Goal: Task Accomplishment & Management: Manage account settings

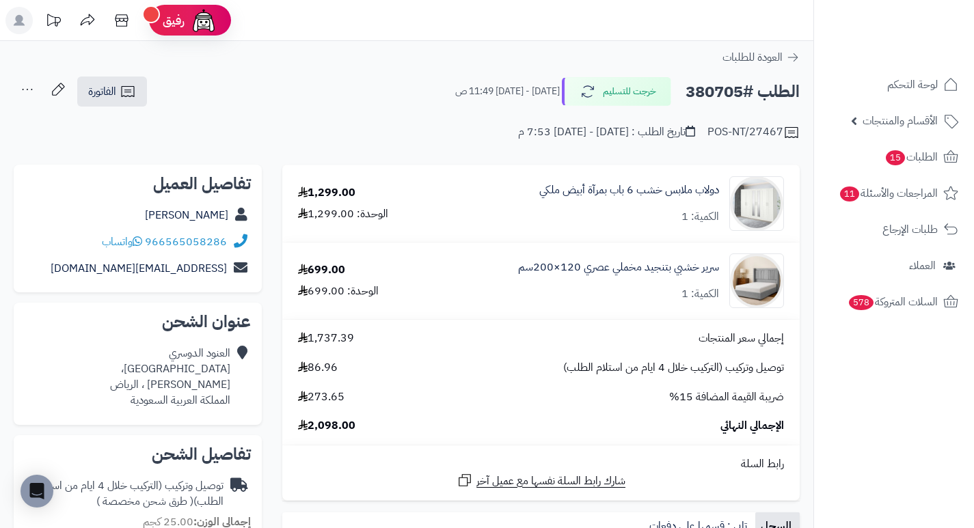
click at [271, 111] on div "POS-NT/27467 تاريخ الطلب : الثلاثاء - ٣٠ سبتمبر ٢٠٢٥ - 7:53 م" at bounding box center [407, 124] width 786 height 33
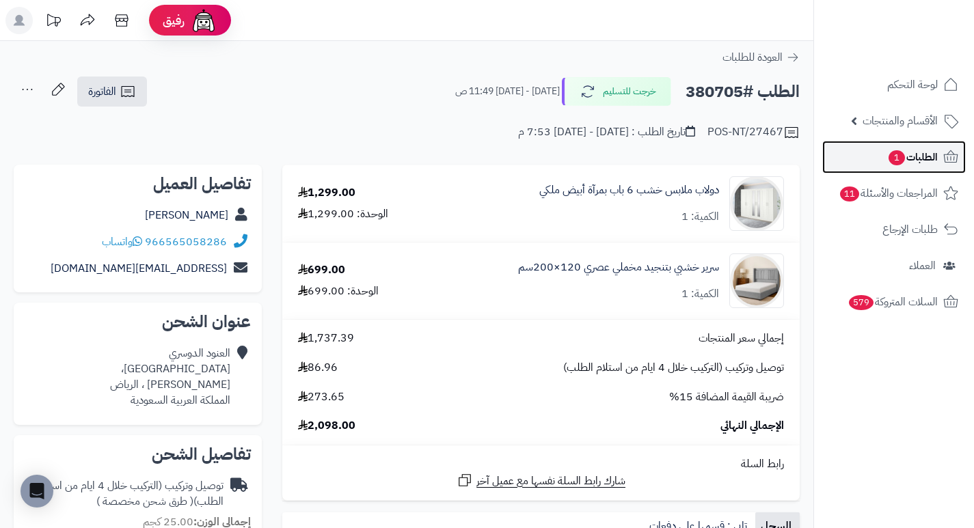
click at [922, 154] on span "الطلبات 1" at bounding box center [912, 157] width 51 height 19
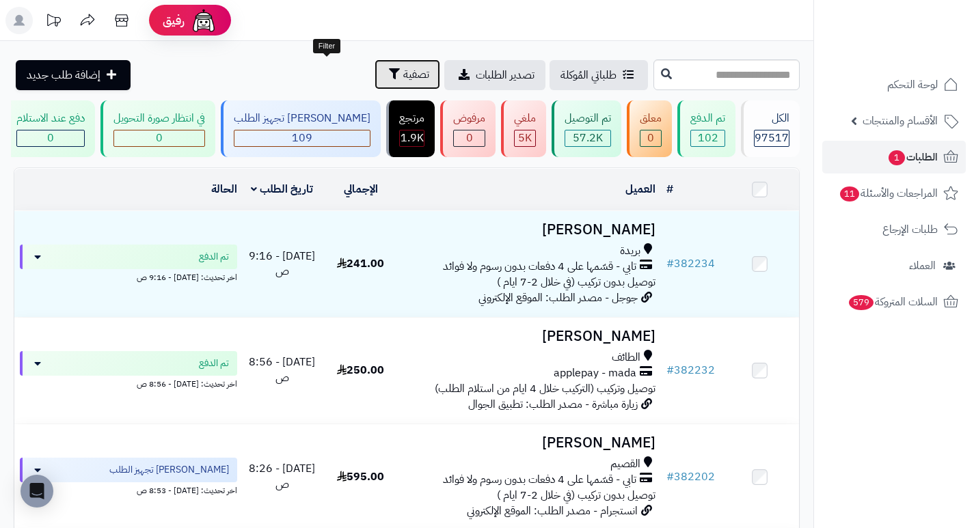
drag, startPoint x: 340, startPoint y: 70, endPoint x: 331, endPoint y: 72, distance: 9.1
click at [403, 70] on span "تصفية" at bounding box center [416, 74] width 26 height 16
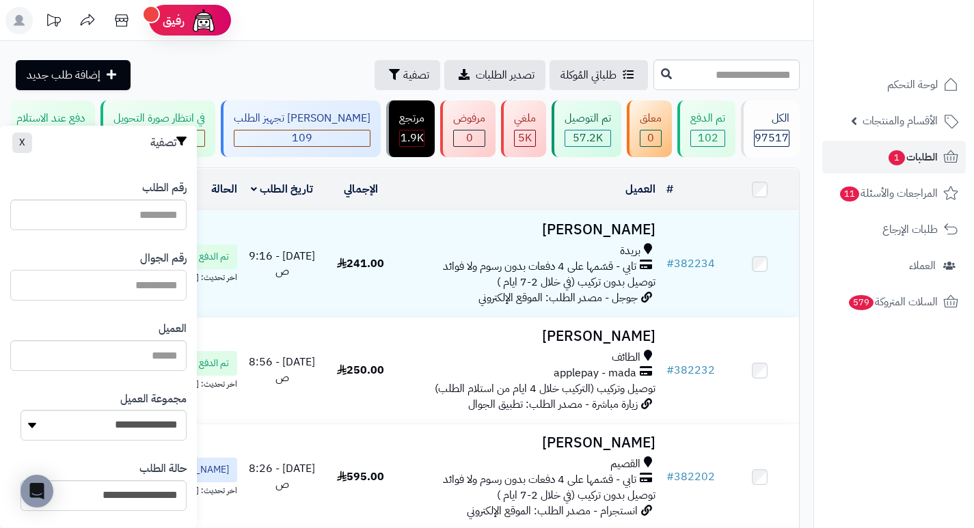
paste input "*********"
type input "*********"
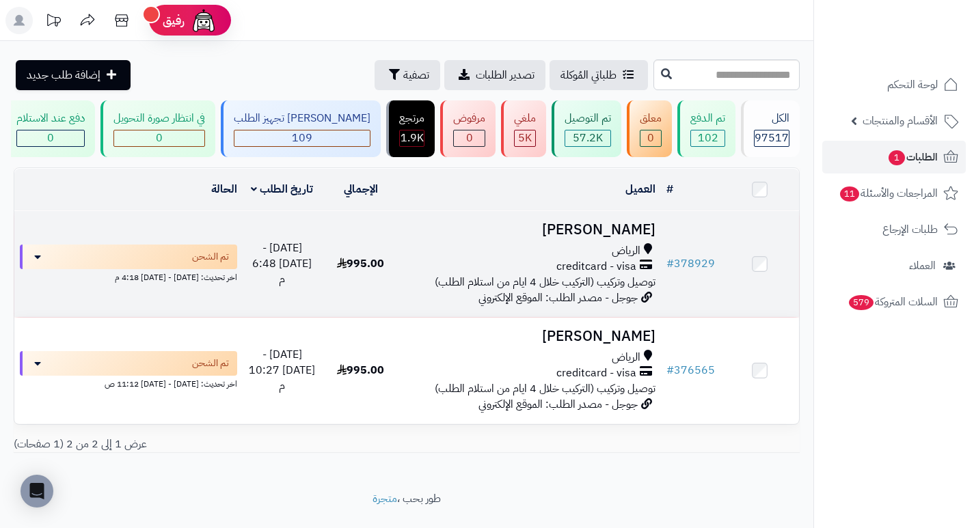
click at [608, 238] on h3 "[PERSON_NAME]" at bounding box center [530, 230] width 250 height 16
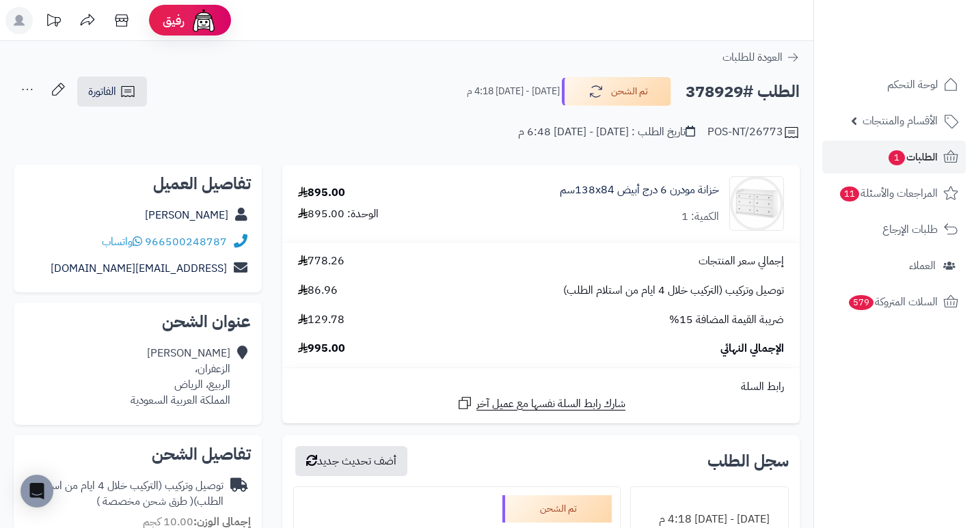
click at [704, 86] on h2 "الطلب #378929" at bounding box center [742, 92] width 114 height 28
copy h2 "378929"
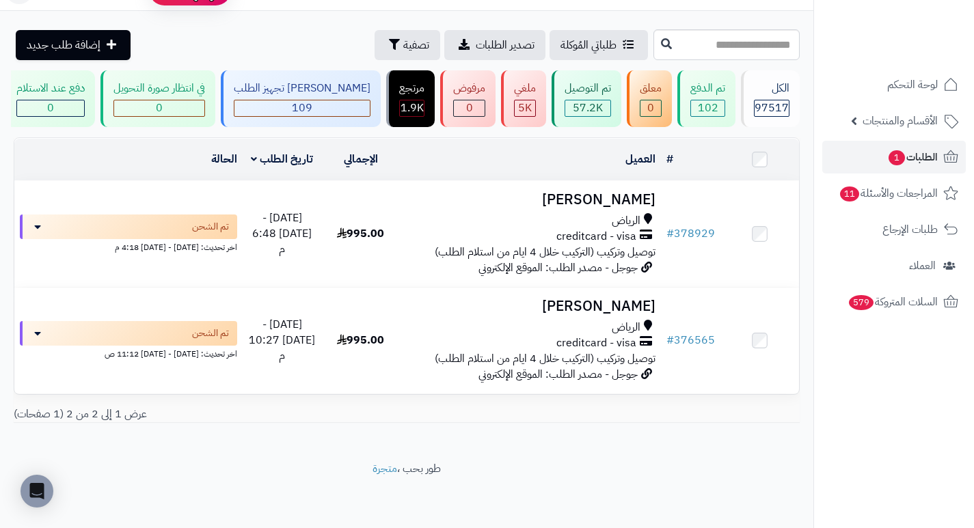
scroll to position [39, 0]
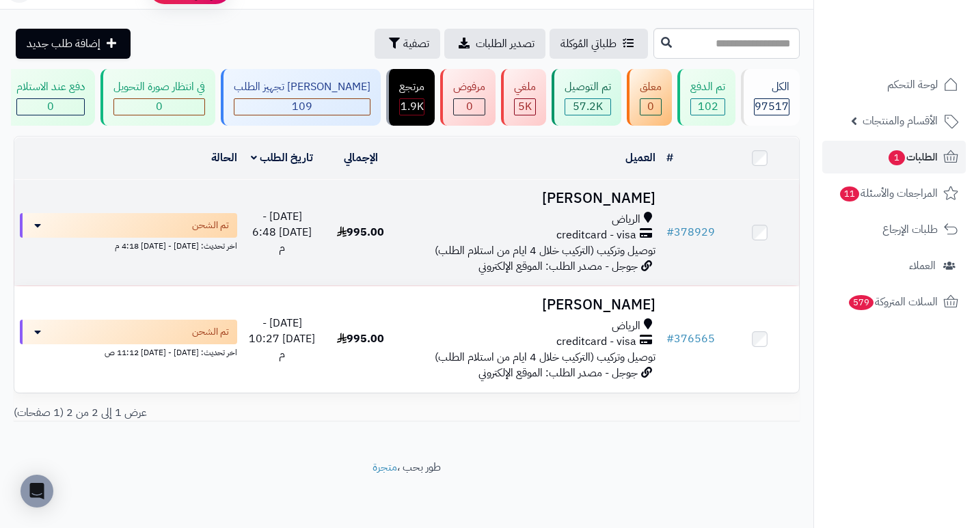
click at [620, 199] on h3 "[PERSON_NAME]" at bounding box center [530, 199] width 250 height 16
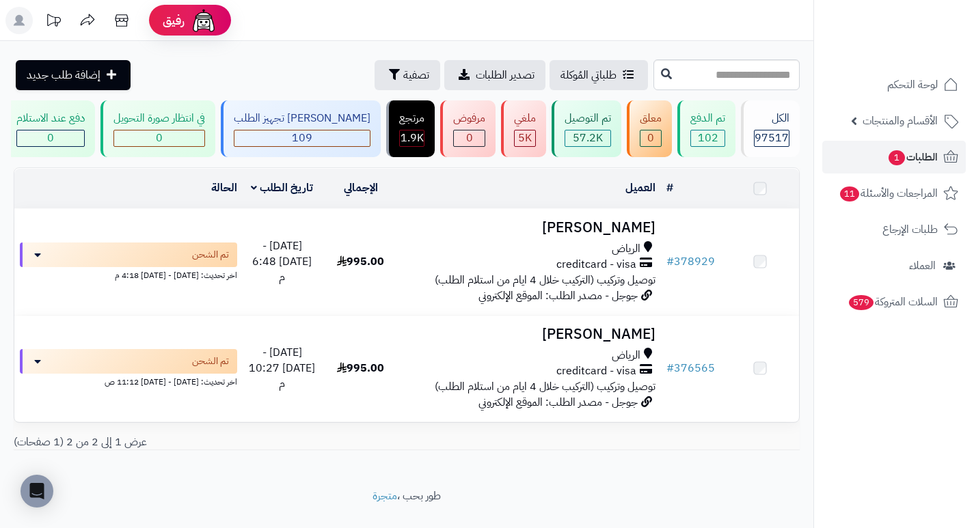
scroll to position [39, 0]
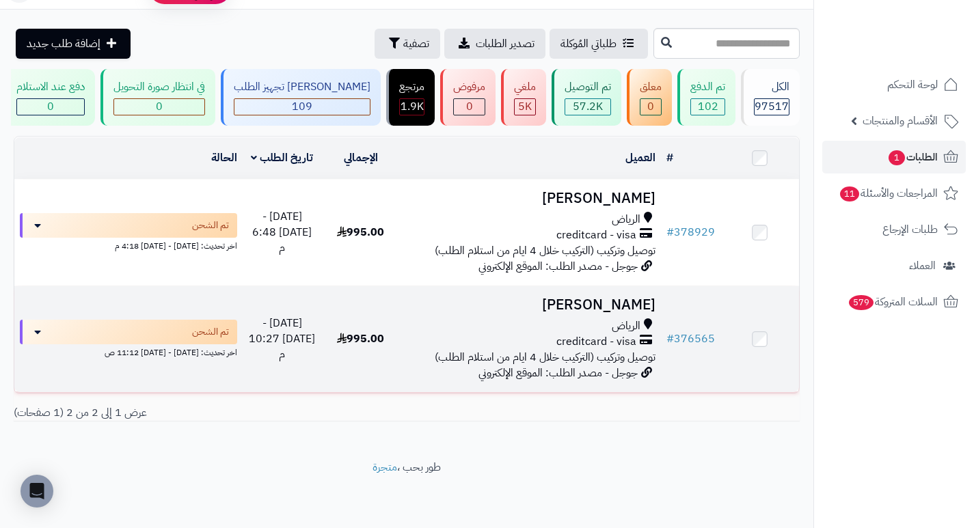
click at [628, 299] on h3 "[PERSON_NAME]" at bounding box center [530, 305] width 250 height 16
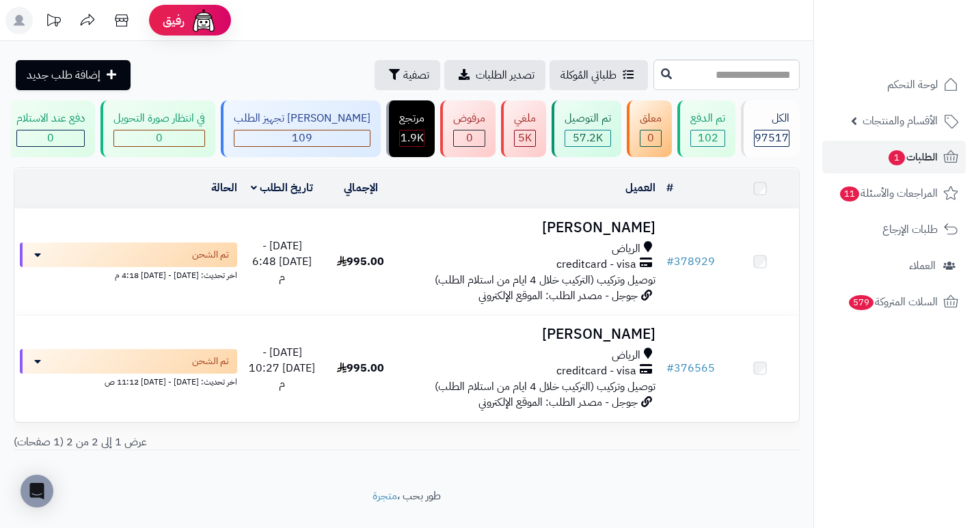
scroll to position [39, 0]
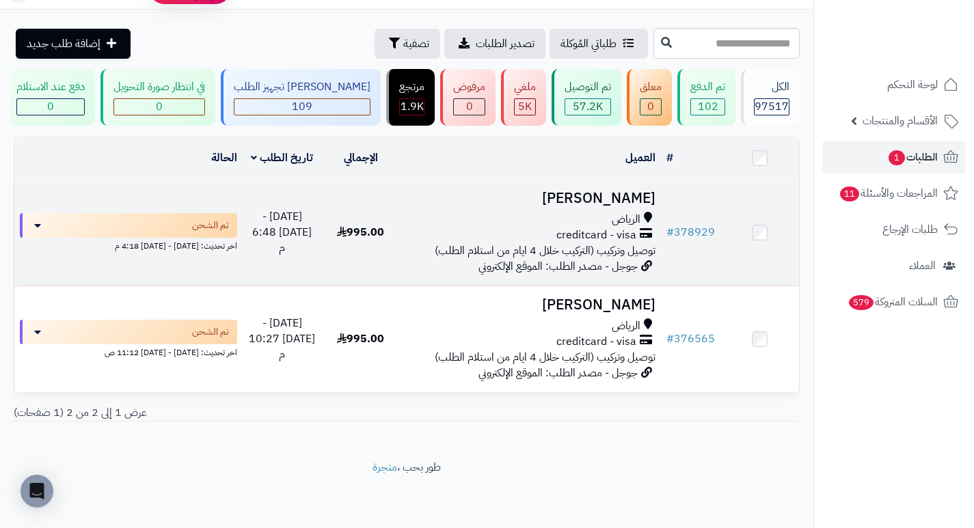
click at [613, 197] on h3 "[PERSON_NAME]" at bounding box center [530, 199] width 250 height 16
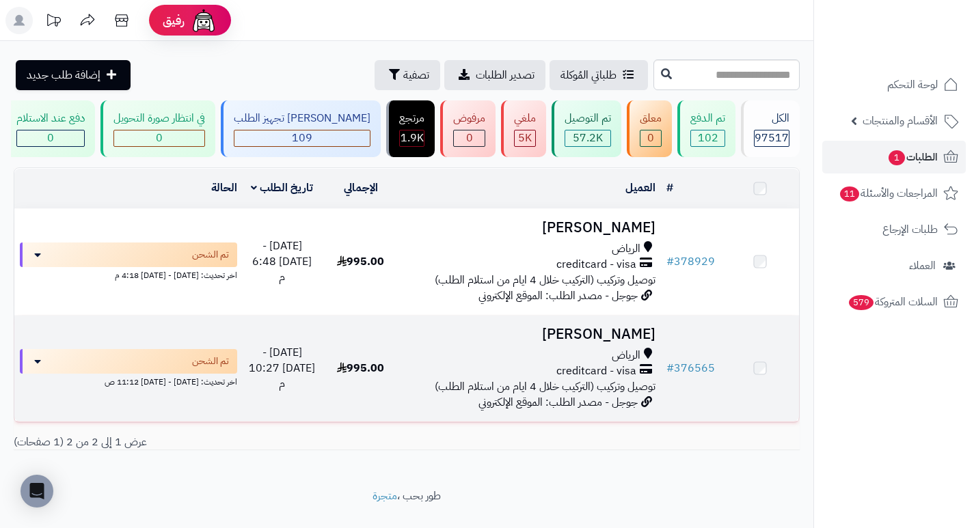
scroll to position [39, 0]
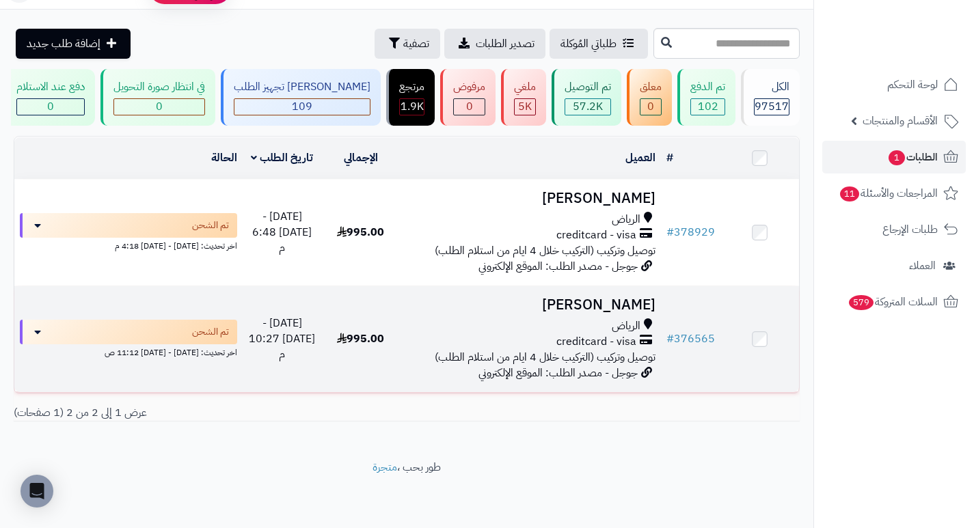
click at [622, 297] on h3 "[PERSON_NAME]" at bounding box center [530, 305] width 250 height 16
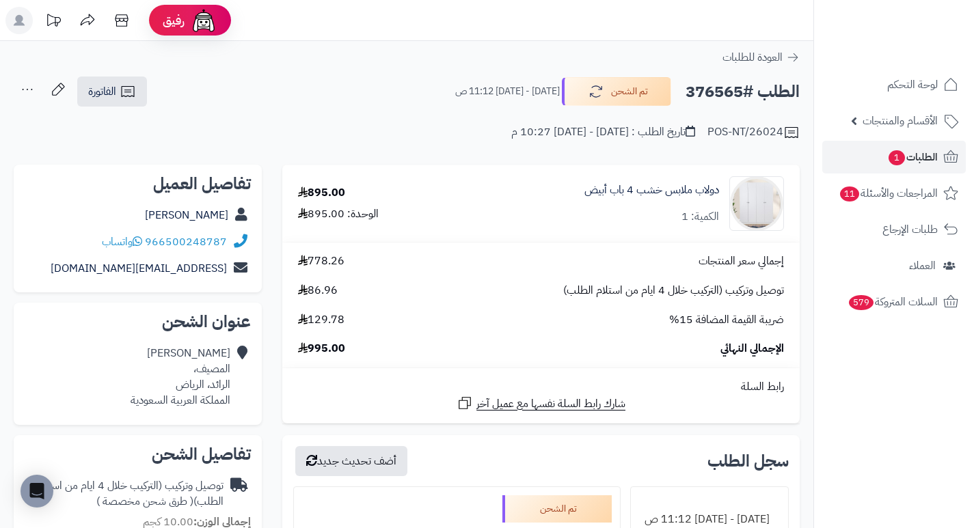
click at [713, 95] on h2 "الطلب #376565" at bounding box center [742, 92] width 114 height 28
copy h2 "376565"
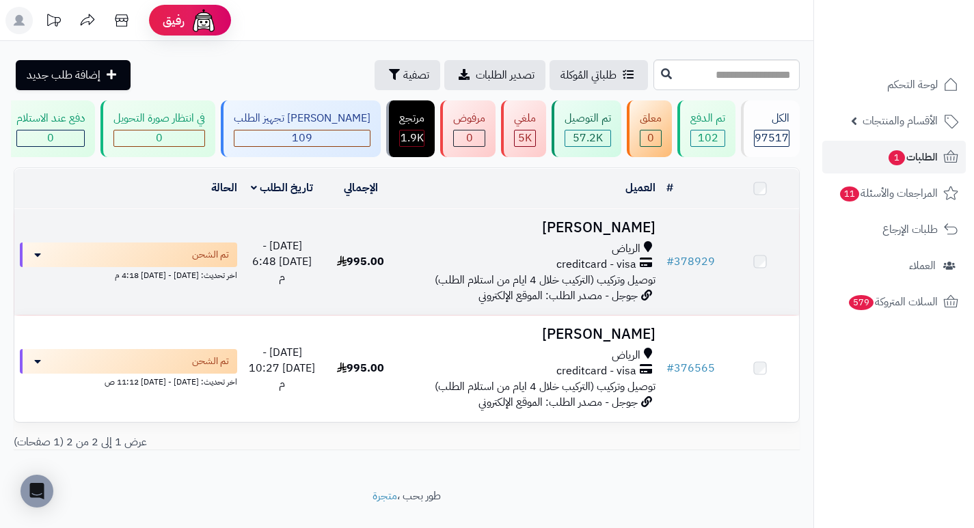
scroll to position [39, 0]
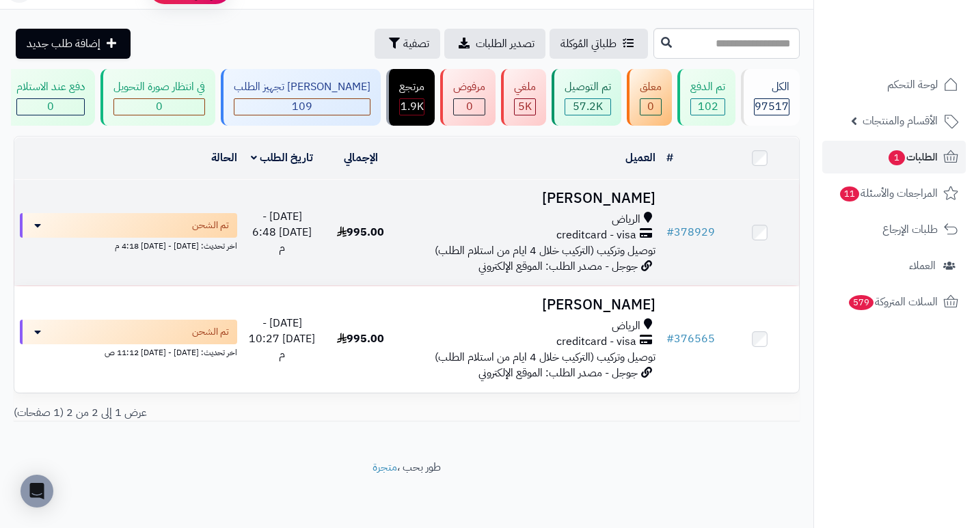
click at [625, 199] on h3 "[PERSON_NAME]" at bounding box center [530, 199] width 250 height 16
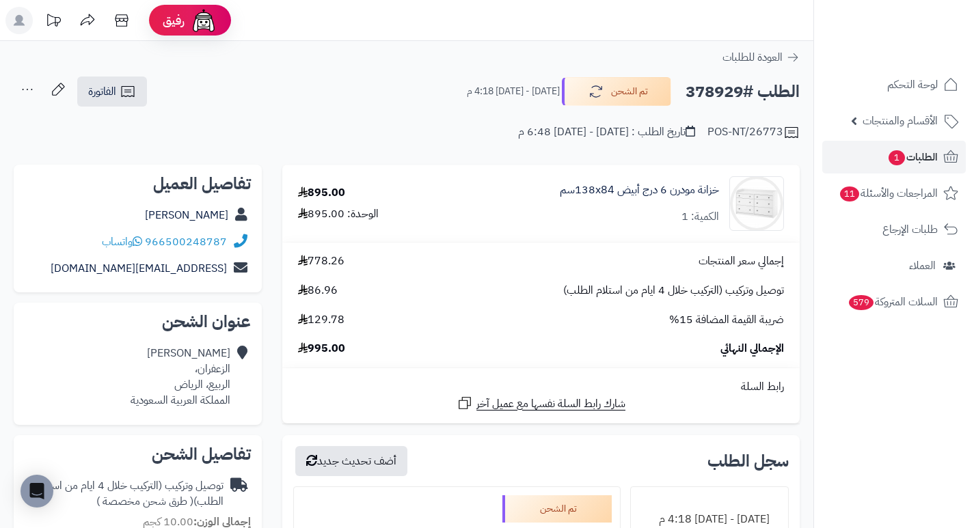
click at [717, 96] on h2 "الطلب #378929" at bounding box center [742, 92] width 114 height 28
copy h2 "378929"
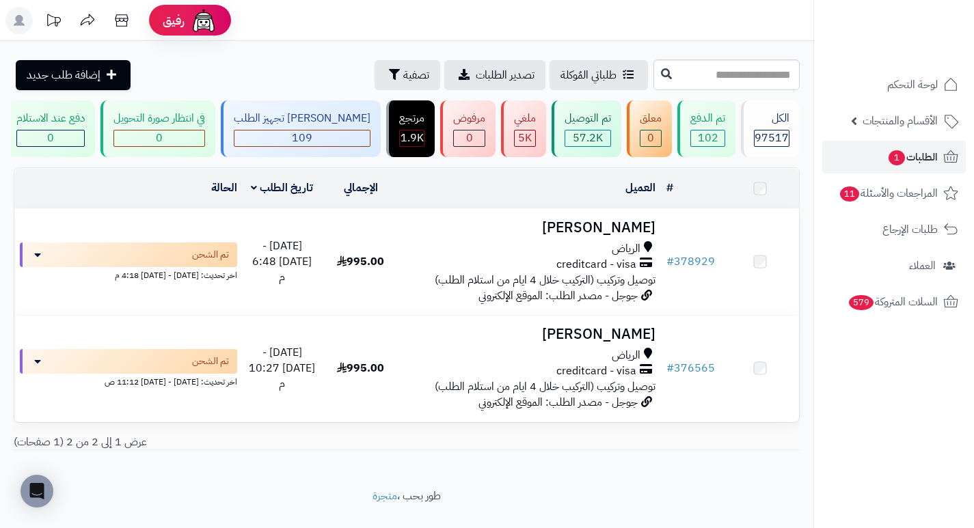
scroll to position [39, 0]
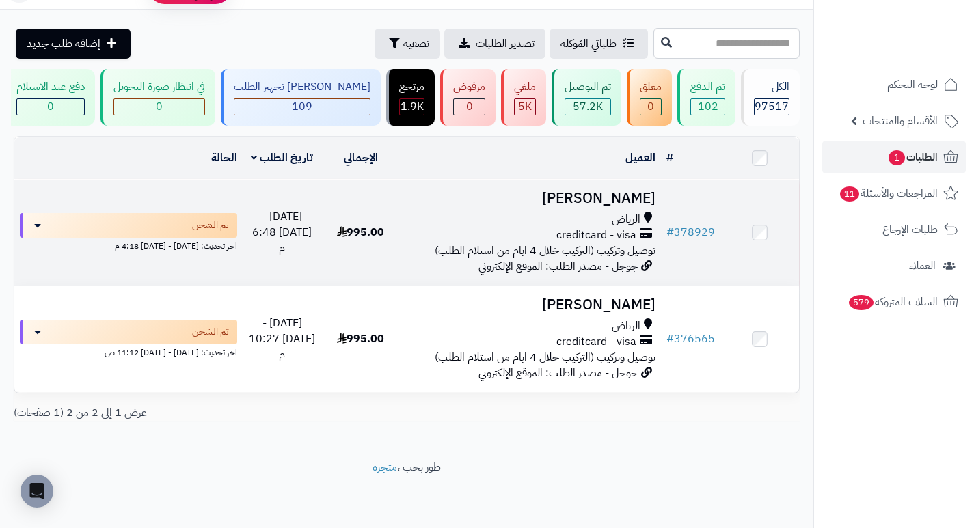
click at [615, 201] on h3 "[PERSON_NAME]" at bounding box center [530, 199] width 250 height 16
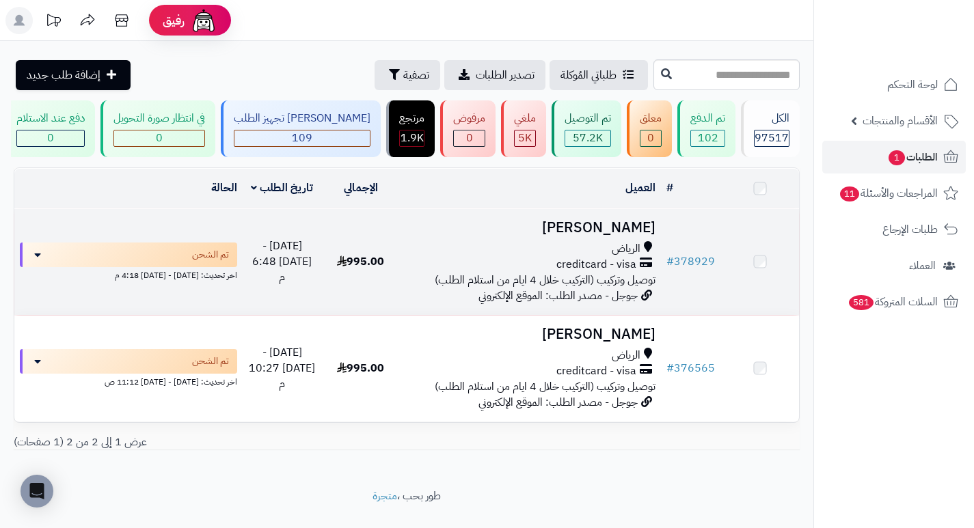
scroll to position [39, 0]
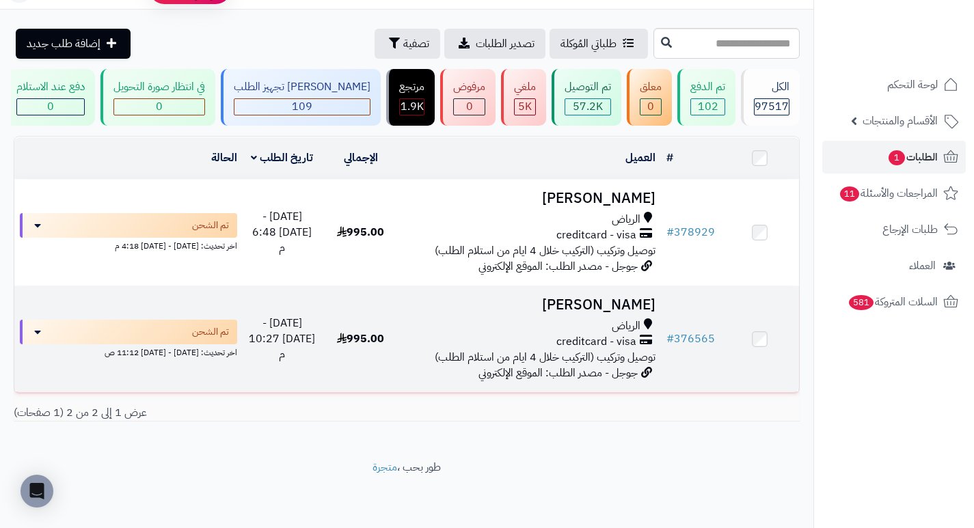
click at [625, 301] on h3 "[PERSON_NAME]" at bounding box center [530, 305] width 250 height 16
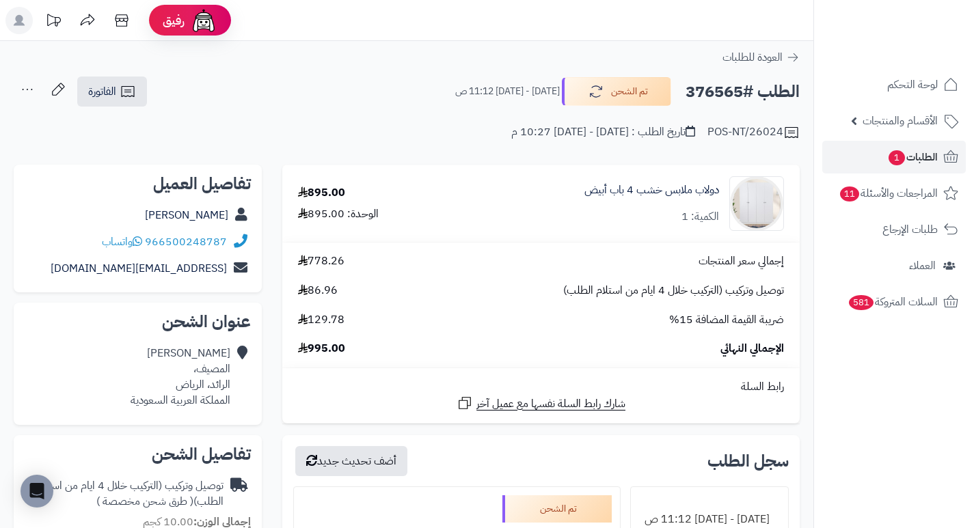
click at [723, 98] on h2 "الطلب #376565" at bounding box center [742, 92] width 114 height 28
copy h2 "376565"
click at [411, 115] on div "POS-NT/26024 تاريخ الطلب : السبت - ١٣ سبتمبر ٢٠٢٥ - 10:27 م" at bounding box center [407, 124] width 786 height 33
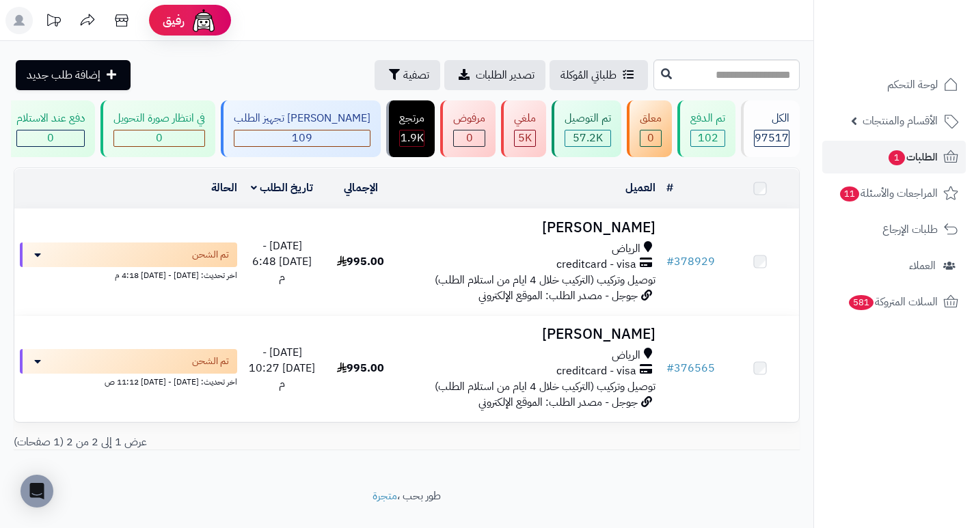
scroll to position [39, 0]
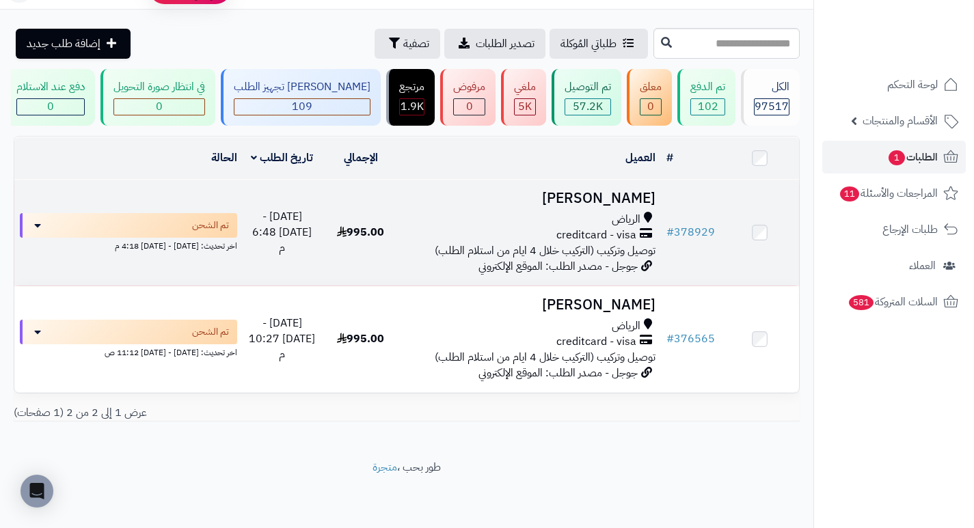
click at [613, 193] on h3 "[PERSON_NAME]" at bounding box center [530, 199] width 250 height 16
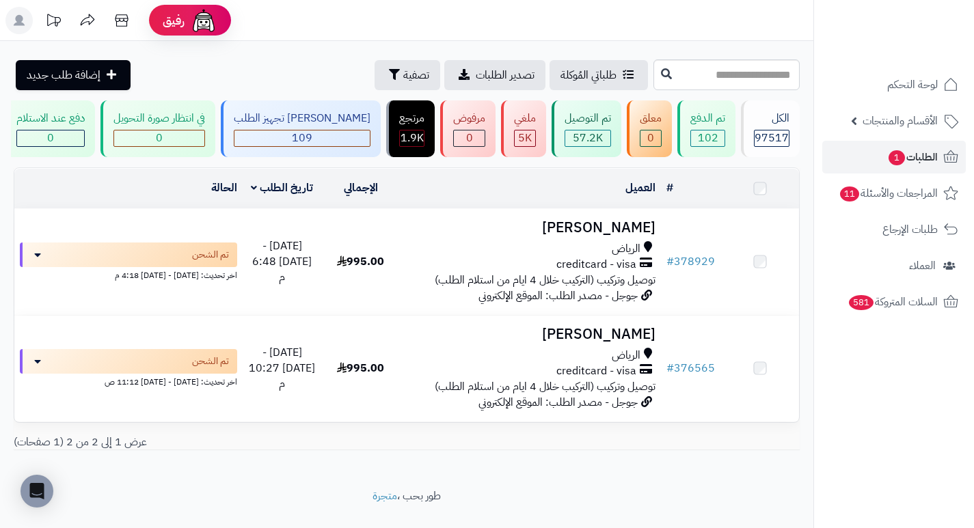
scroll to position [39, 0]
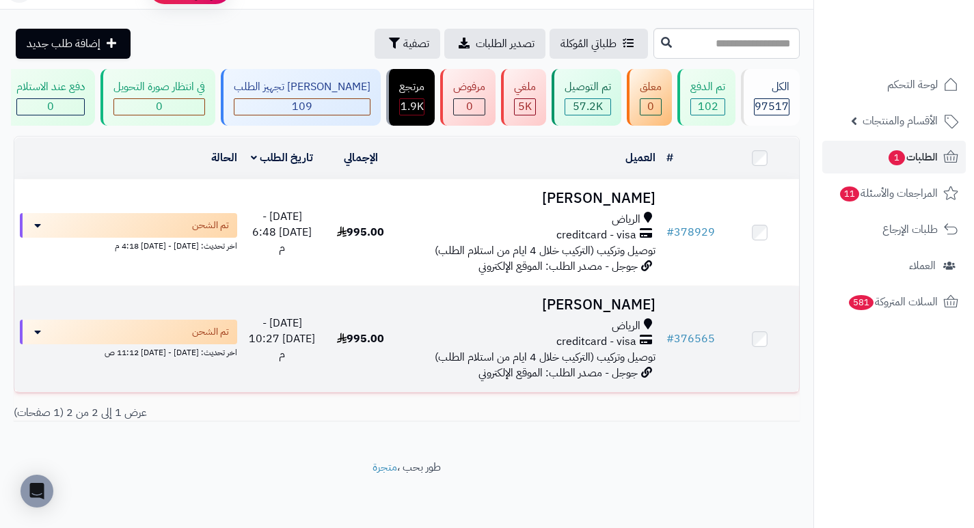
click at [586, 307] on h3 "[PERSON_NAME]" at bounding box center [530, 305] width 250 height 16
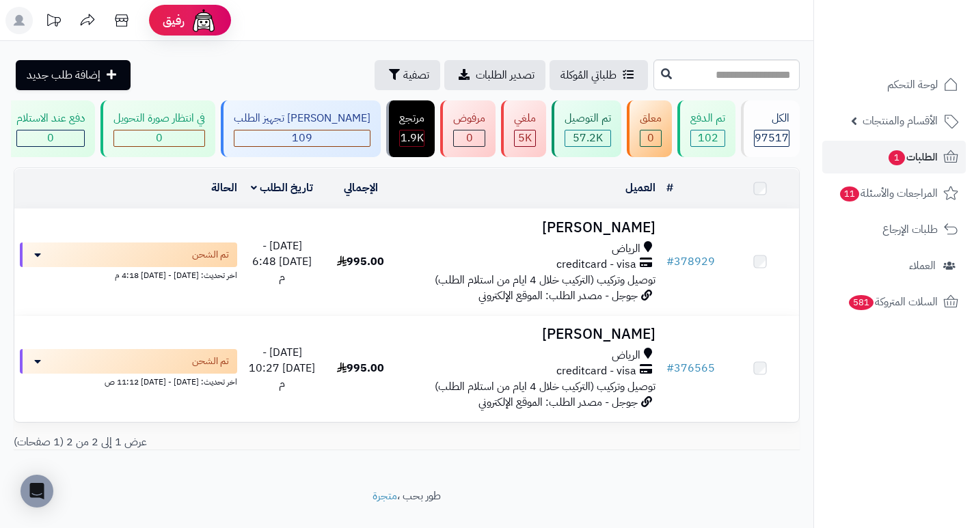
scroll to position [39, 0]
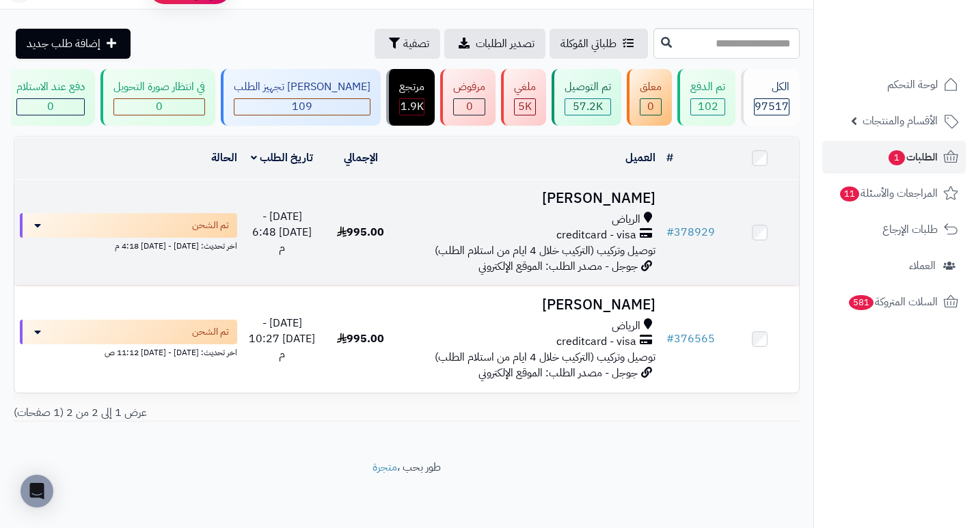
click at [616, 193] on h3 "[PERSON_NAME]" at bounding box center [530, 199] width 250 height 16
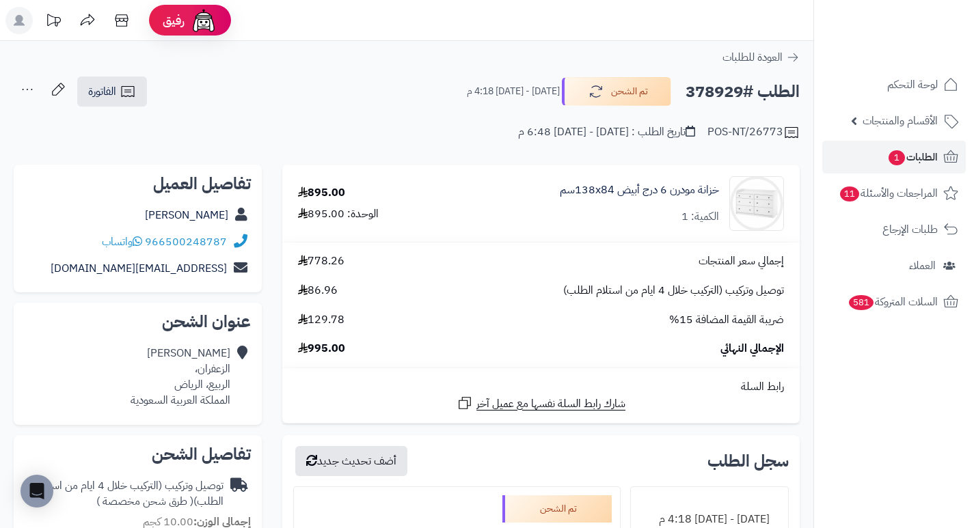
click at [724, 92] on h2 "الطلب #378929" at bounding box center [742, 92] width 114 height 28
copy h2 "378929"
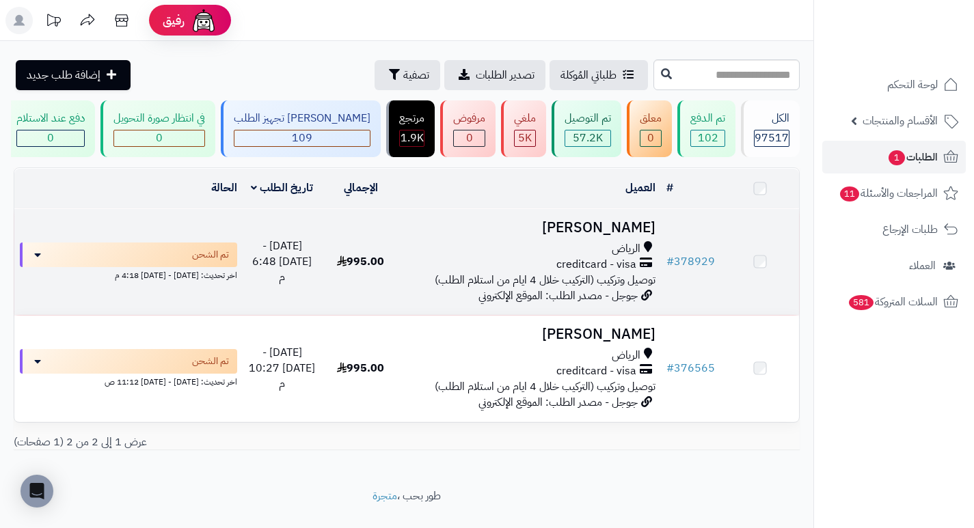
scroll to position [39, 0]
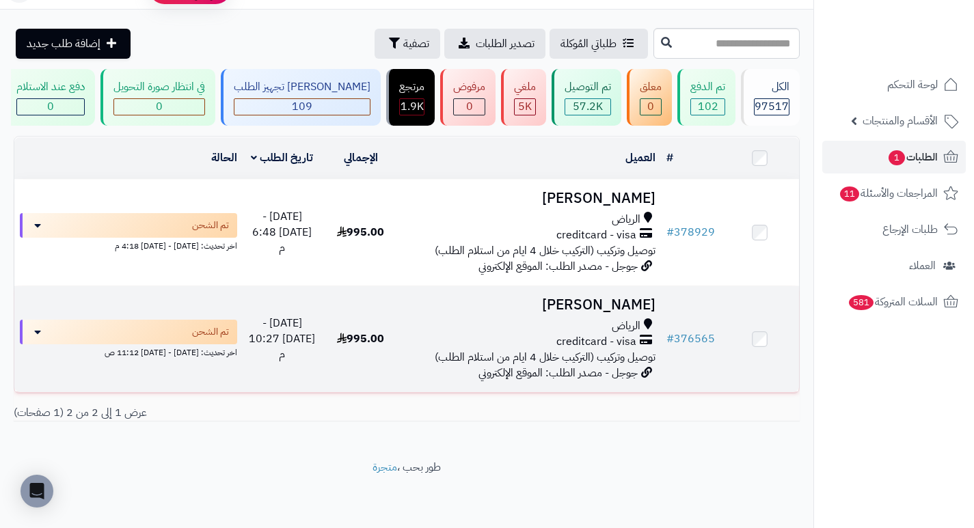
click at [628, 307] on h3 "[PERSON_NAME]" at bounding box center [530, 305] width 250 height 16
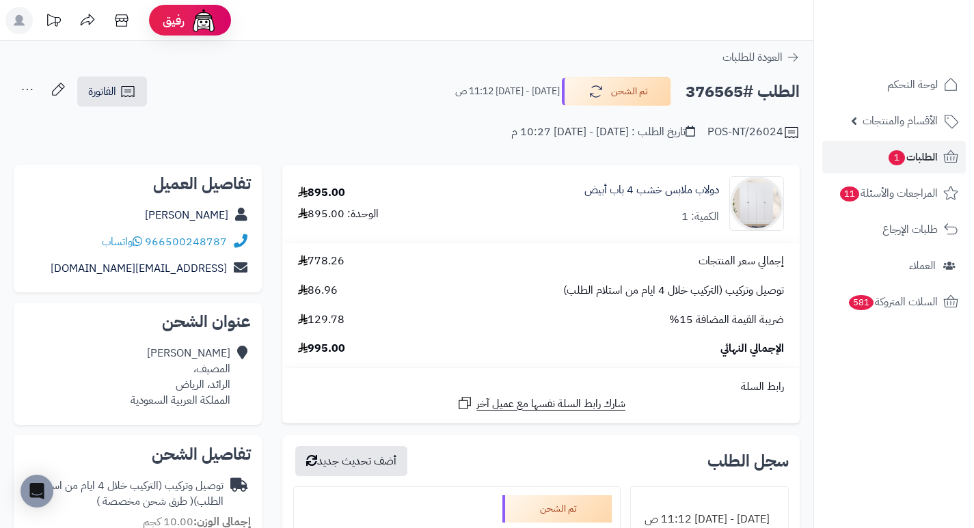
click at [710, 90] on h2 "الطلب #376565" at bounding box center [742, 92] width 114 height 28
copy h2 "376565"
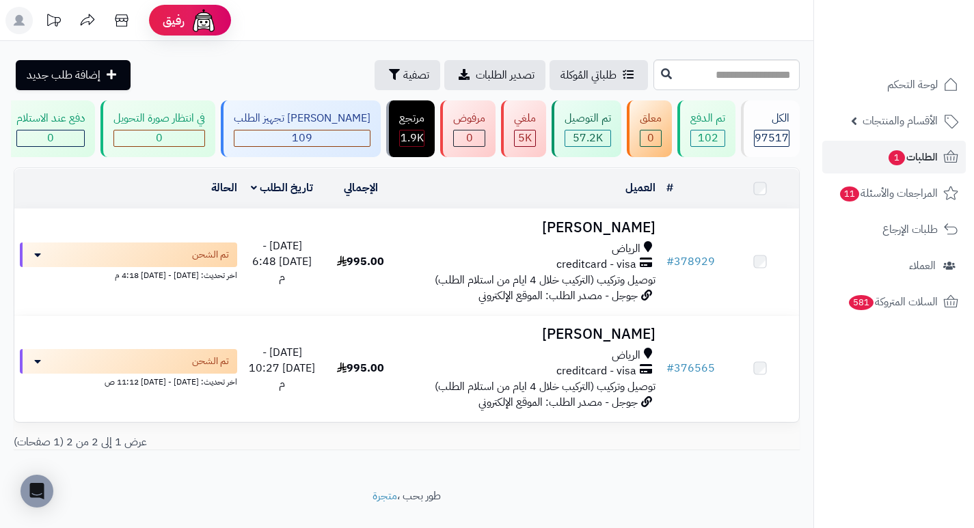
scroll to position [39, 0]
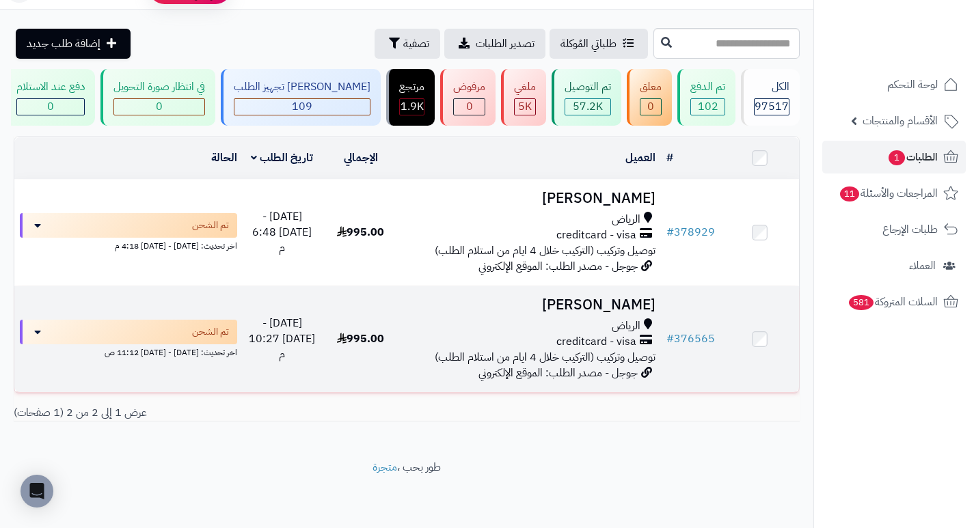
click at [612, 305] on h3 "عبدالله صالح" at bounding box center [530, 305] width 250 height 16
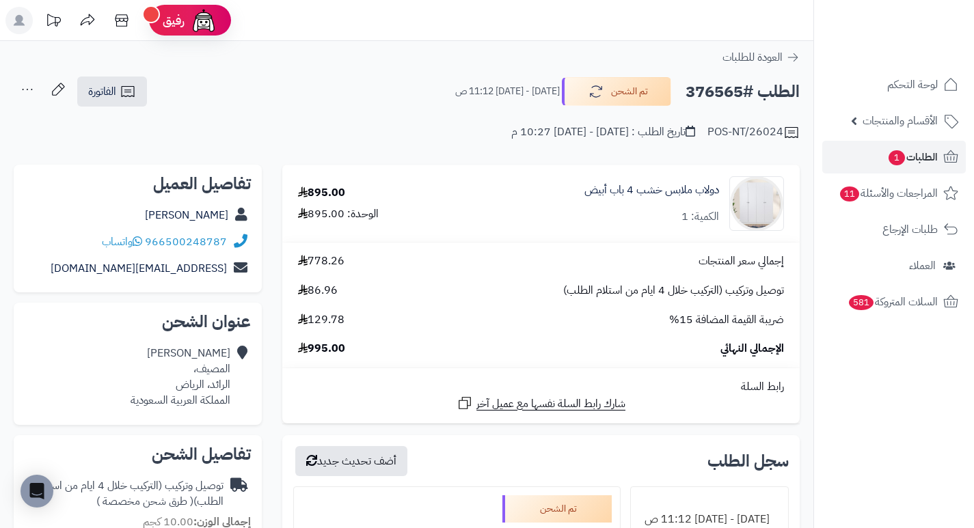
drag, startPoint x: 448, startPoint y: 120, endPoint x: 435, endPoint y: 134, distance: 19.8
click at [435, 134] on div "POS-NT/26024 تاريخ الطلب : السبت - ١٣ سبتمبر ٢٠٢٥ - 10:27 م" at bounding box center [407, 124] width 786 height 33
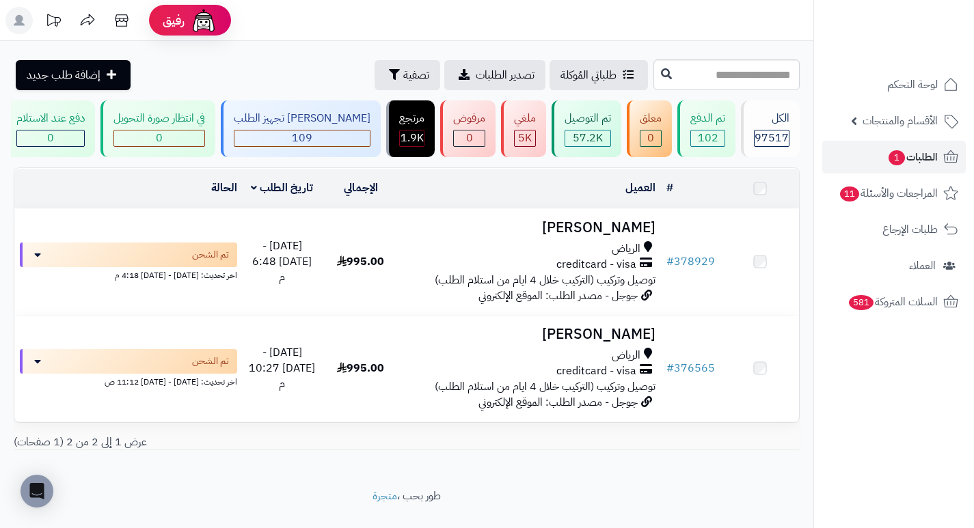
scroll to position [39, 0]
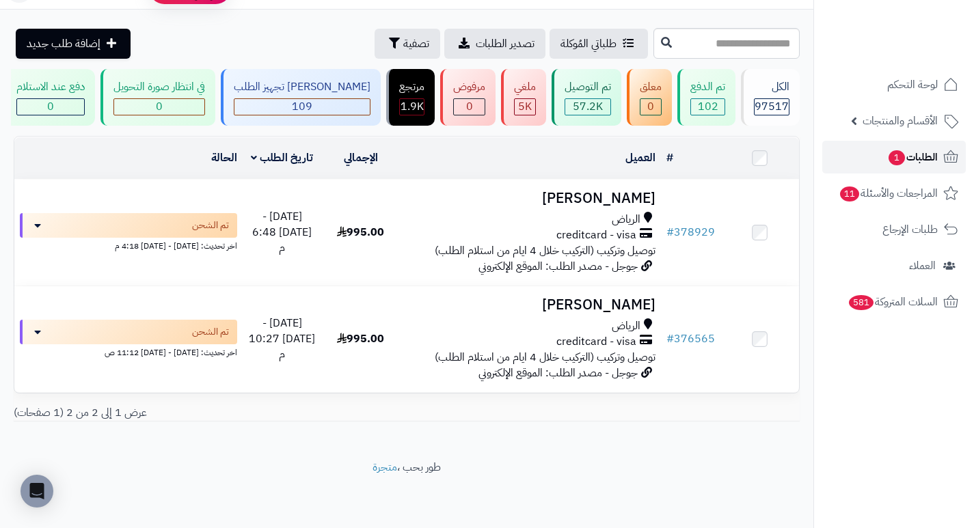
click at [891, 154] on span "1" at bounding box center [897, 158] width 18 height 16
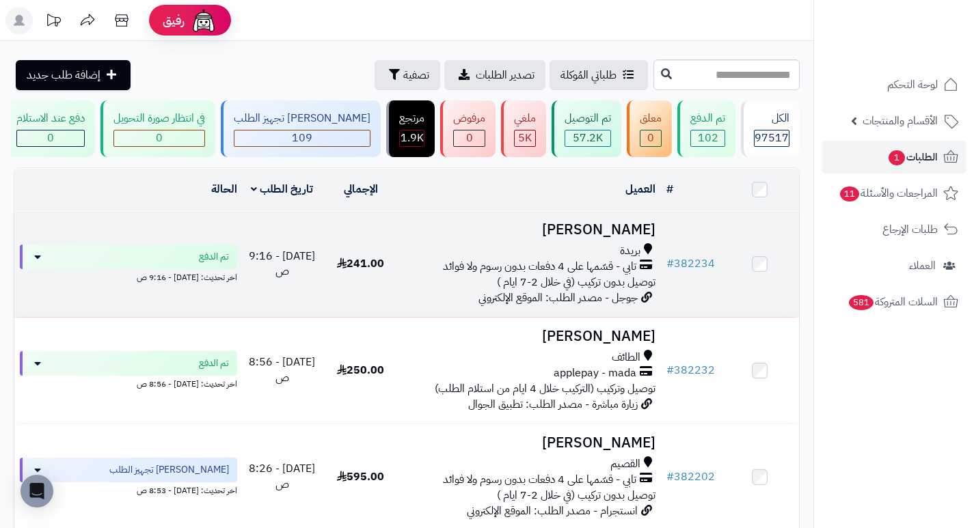
click at [590, 238] on h3 "[PERSON_NAME]" at bounding box center [530, 230] width 250 height 16
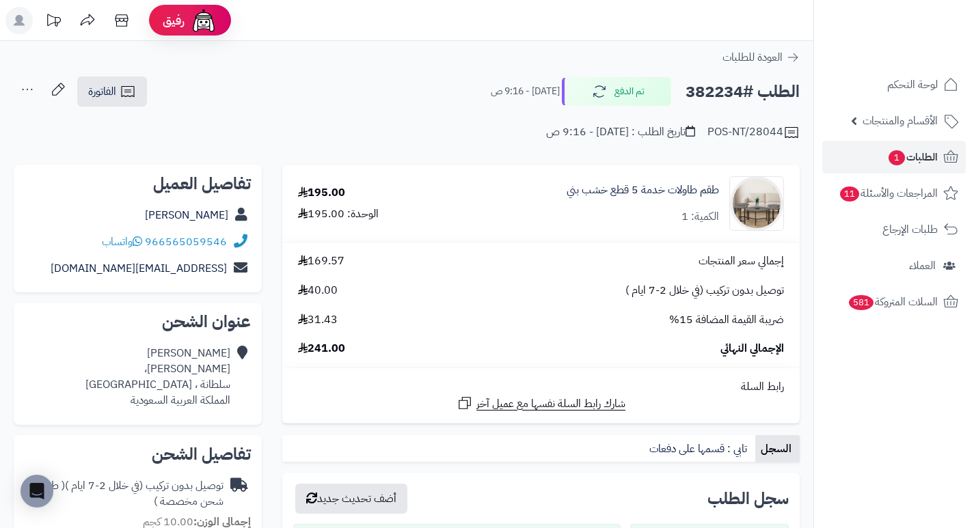
drag, startPoint x: 400, startPoint y: 134, endPoint x: 419, endPoint y: 110, distance: 30.2
click at [419, 110] on div "POS-NT/28044 تاريخ الطلب : اليوم - 9:16 ص" at bounding box center [407, 124] width 786 height 33
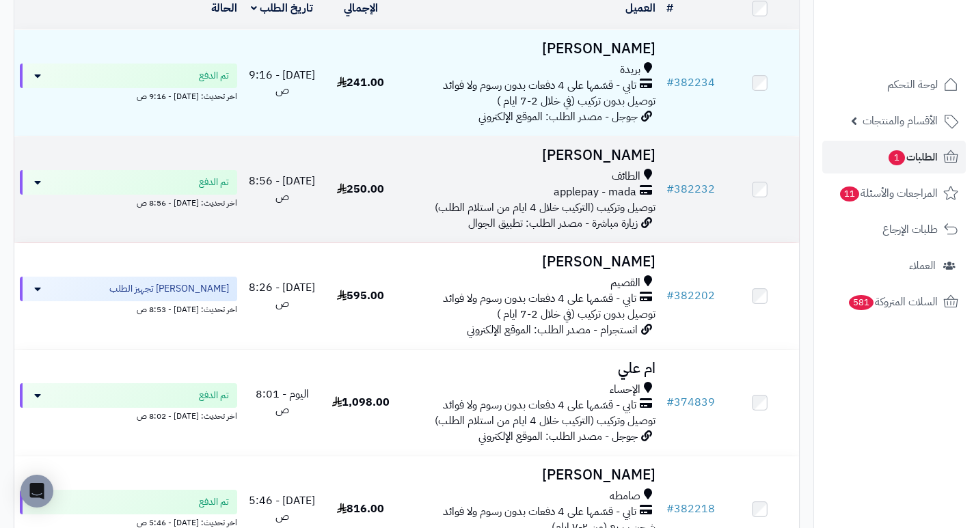
scroll to position [205, 0]
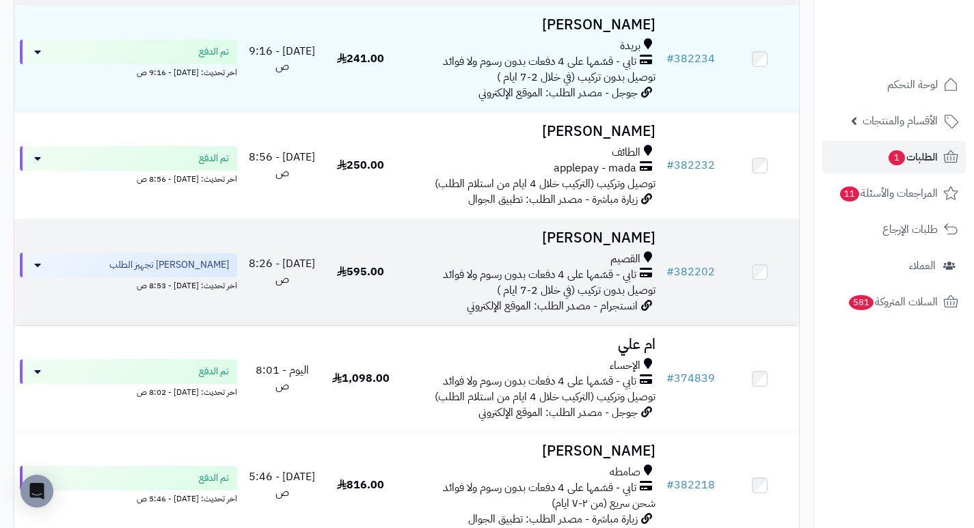
click at [639, 246] on h3 "[PERSON_NAME]" at bounding box center [530, 238] width 250 height 16
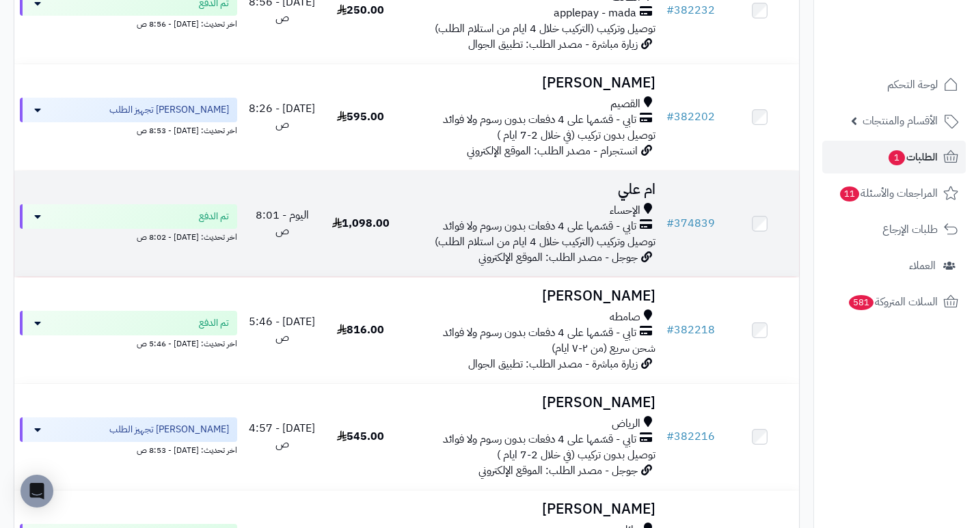
scroll to position [410, 0]
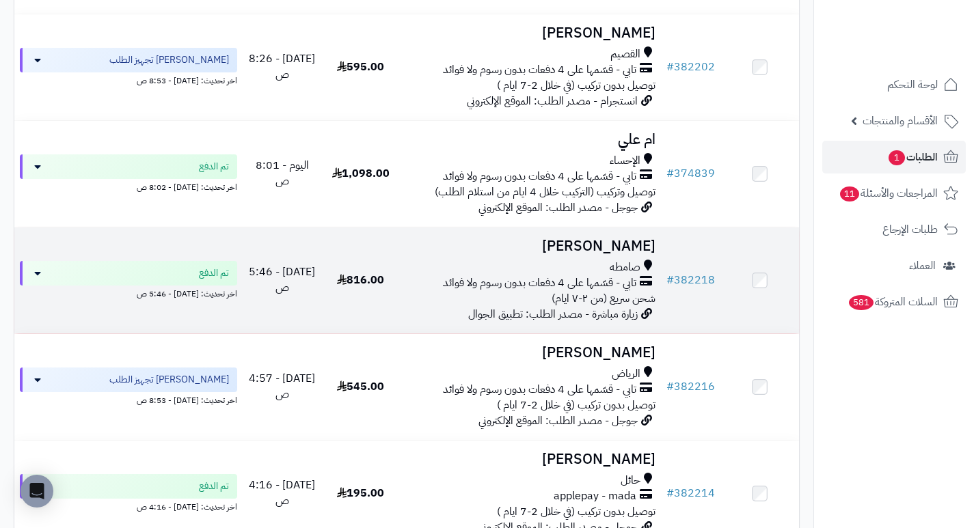
click at [664, 251] on td "# 382218" at bounding box center [690, 281] width 59 height 106
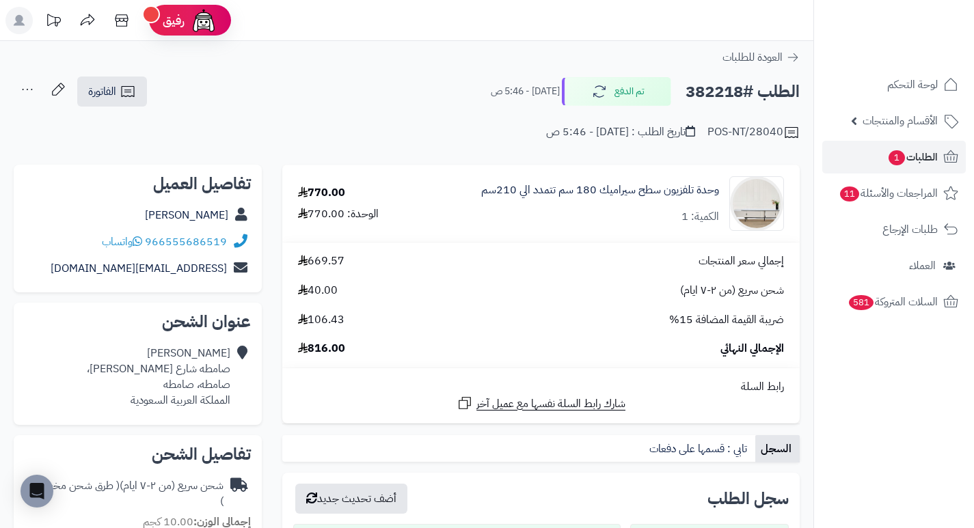
drag, startPoint x: 430, startPoint y: 103, endPoint x: 443, endPoint y: 79, distance: 27.2
click at [443, 79] on div "الطلب #382218 تم الدفع اليوم - 5:46 ص الفاتورة طباعة الفاتورة إرسال الفاتورة إل…" at bounding box center [407, 92] width 786 height 32
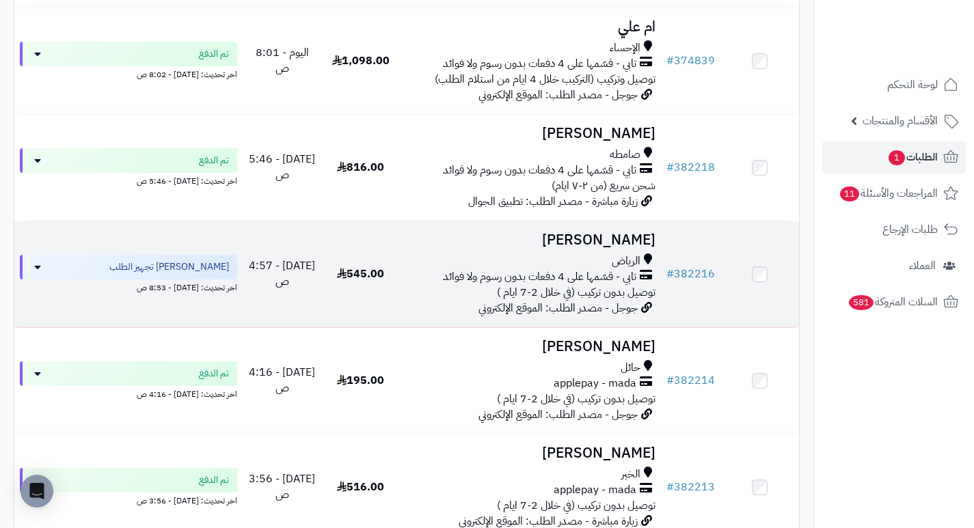
scroll to position [547, 0]
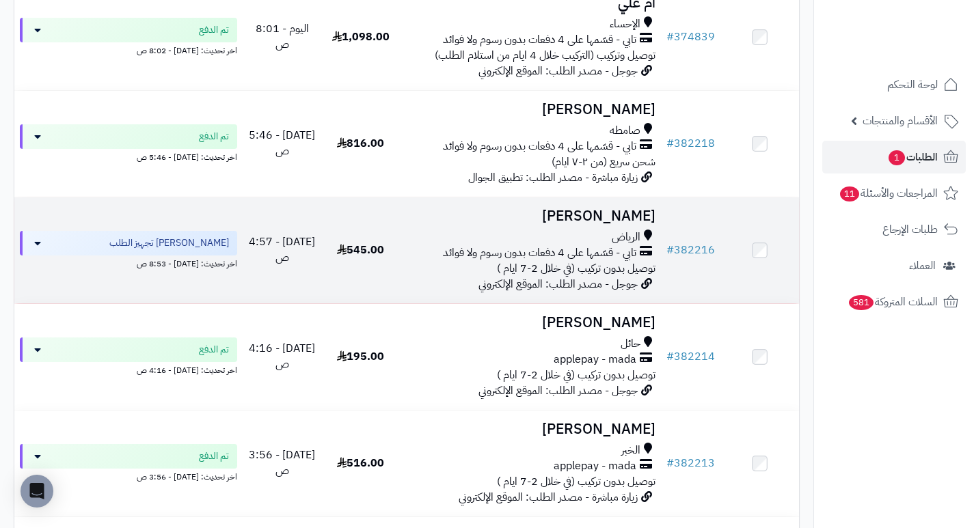
click at [629, 224] on h3 "[PERSON_NAME]" at bounding box center [530, 216] width 250 height 16
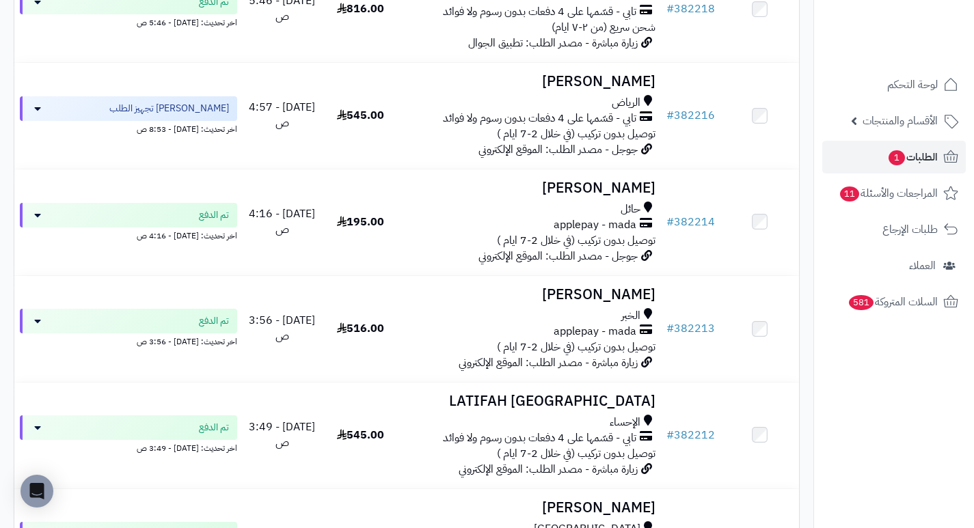
scroll to position [683, 0]
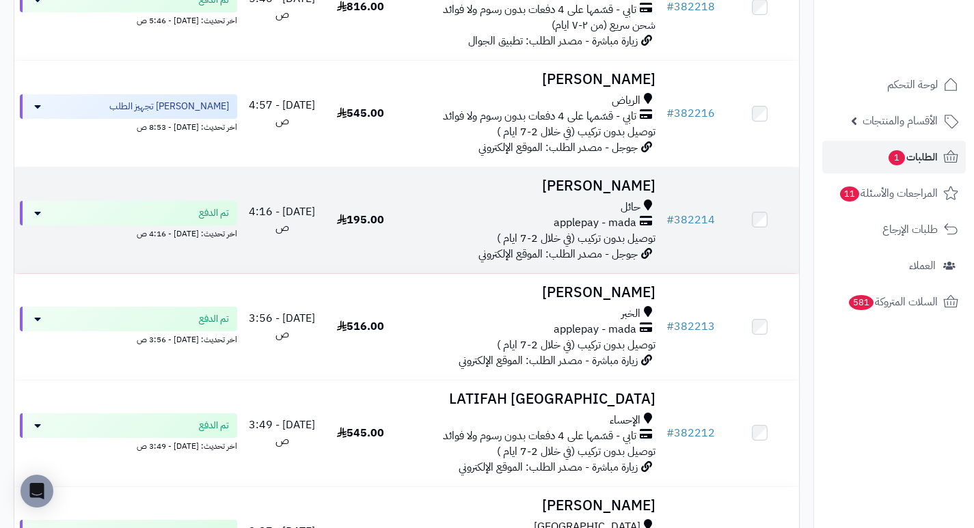
click at [592, 193] on h3 "فهد الشمري" at bounding box center [530, 186] width 250 height 16
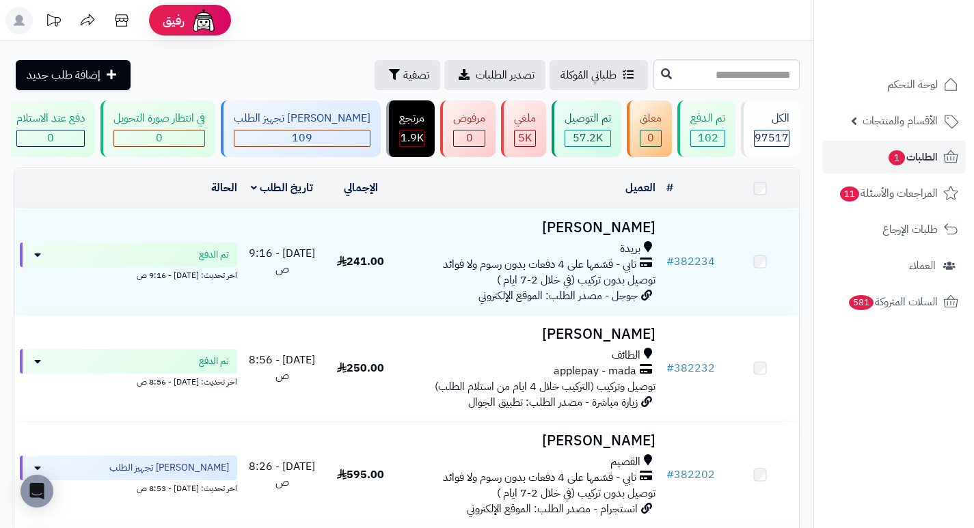
scroll to position [683, 0]
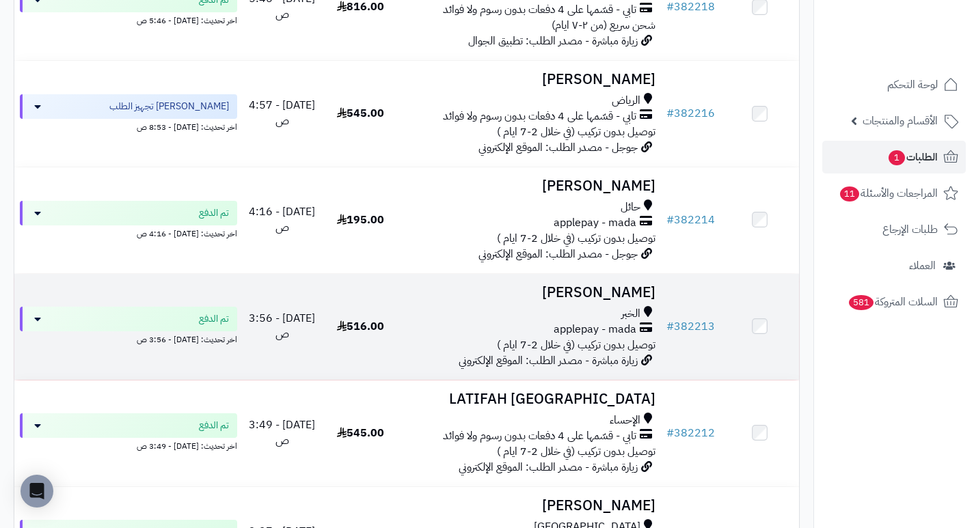
click at [603, 296] on h3 "[PERSON_NAME]" at bounding box center [530, 293] width 250 height 16
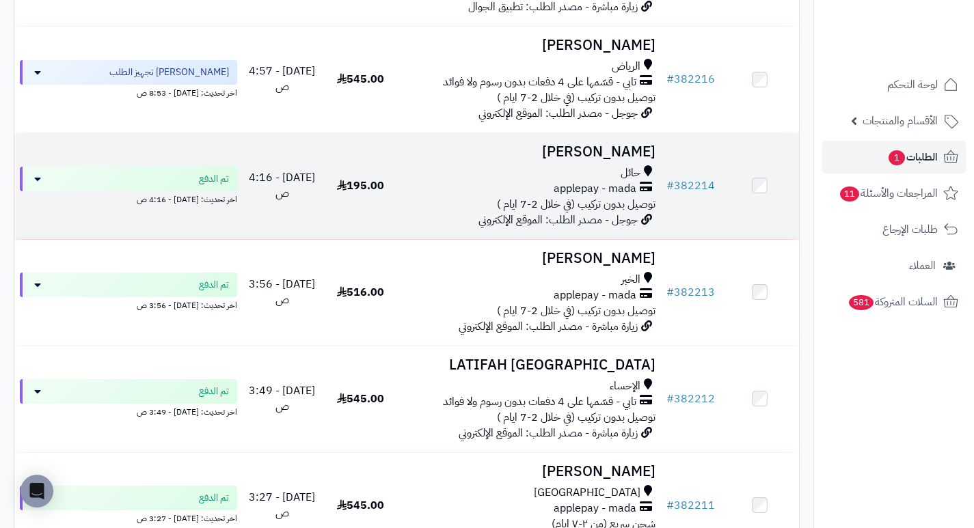
scroll to position [752, 0]
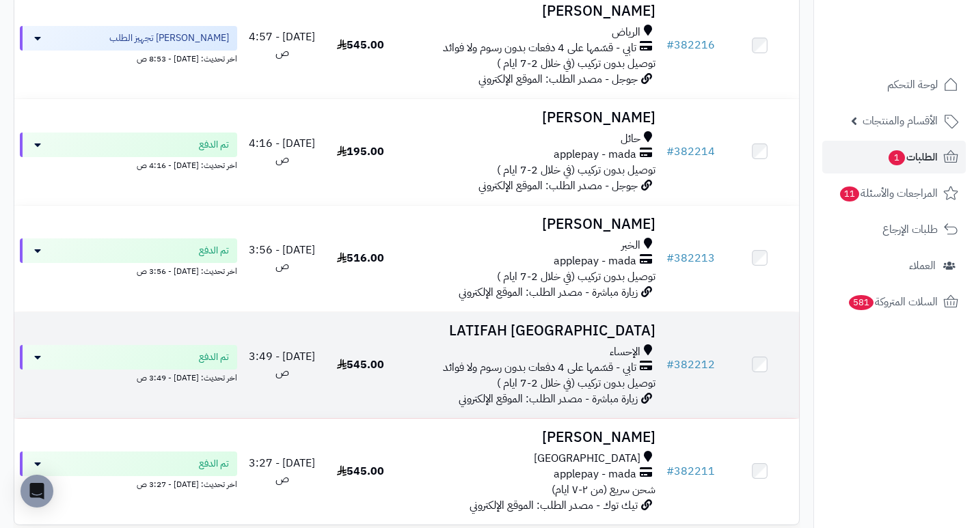
click at [590, 334] on h3 "LATIFAH [GEOGRAPHIC_DATA]" at bounding box center [530, 331] width 250 height 16
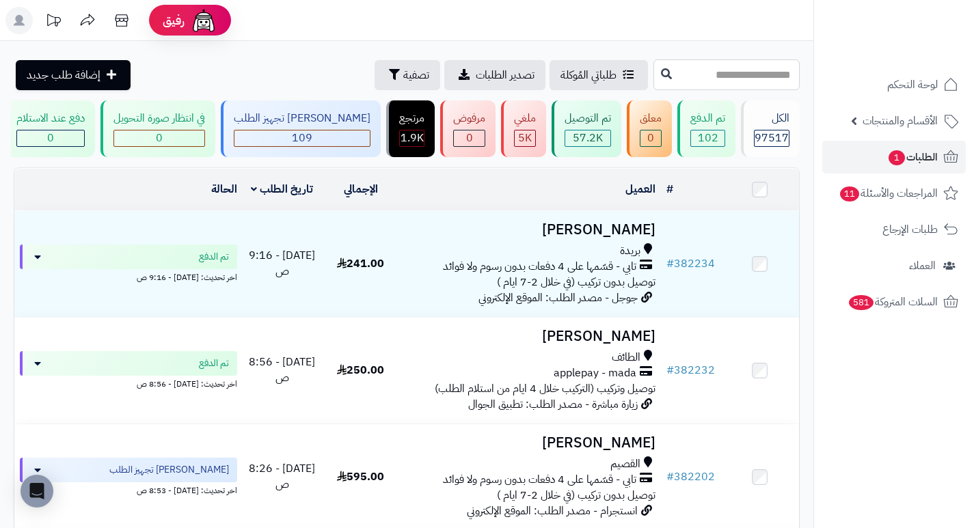
paste input "*********"
type input "*********"
click at [709, 68] on input "*********" at bounding box center [726, 74] width 146 height 31
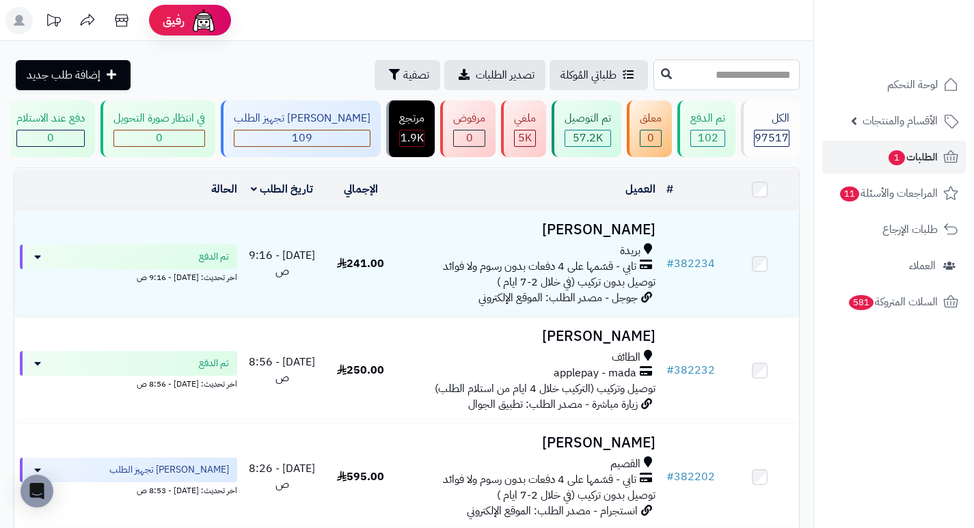
paste input "******"
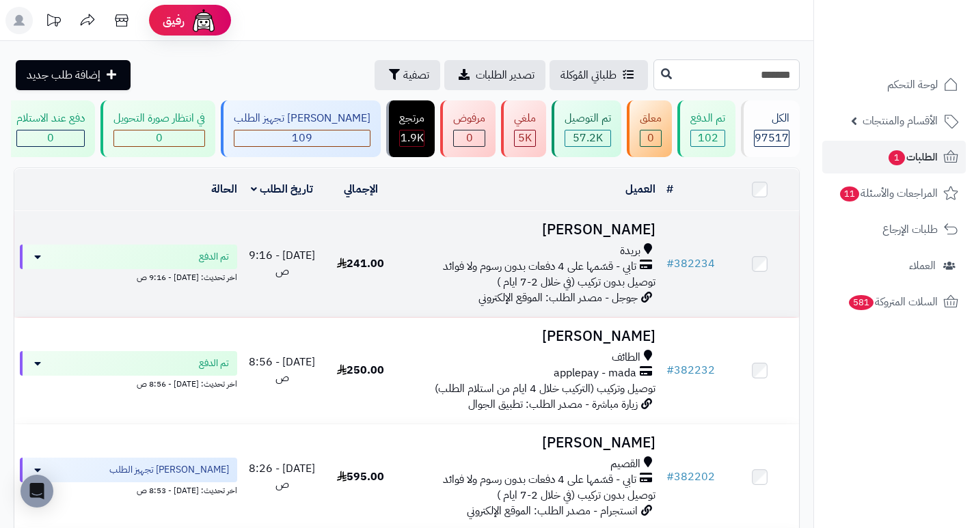
type input "******"
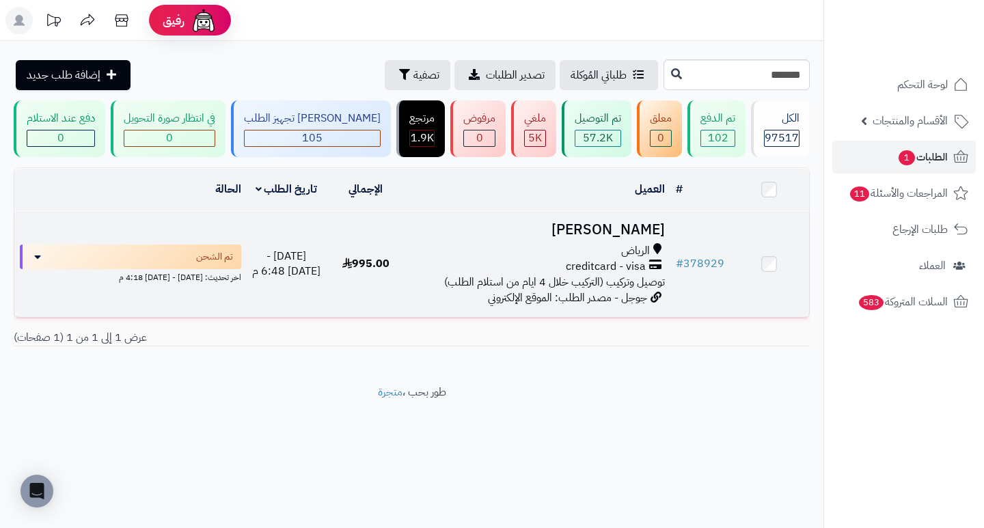
click at [638, 238] on h3 "[PERSON_NAME]" at bounding box center [538, 230] width 254 height 16
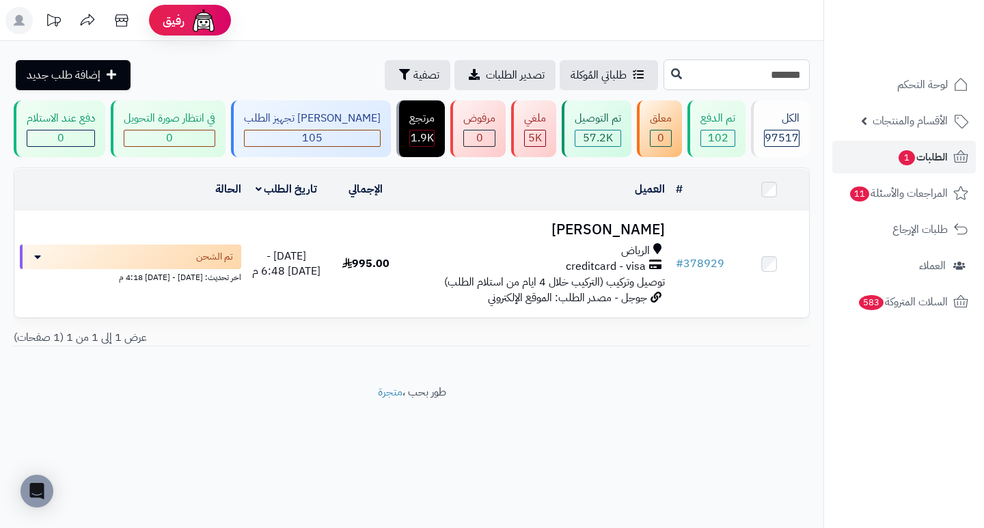
click at [752, 79] on input "******" at bounding box center [736, 74] width 146 height 31
paste input "******"
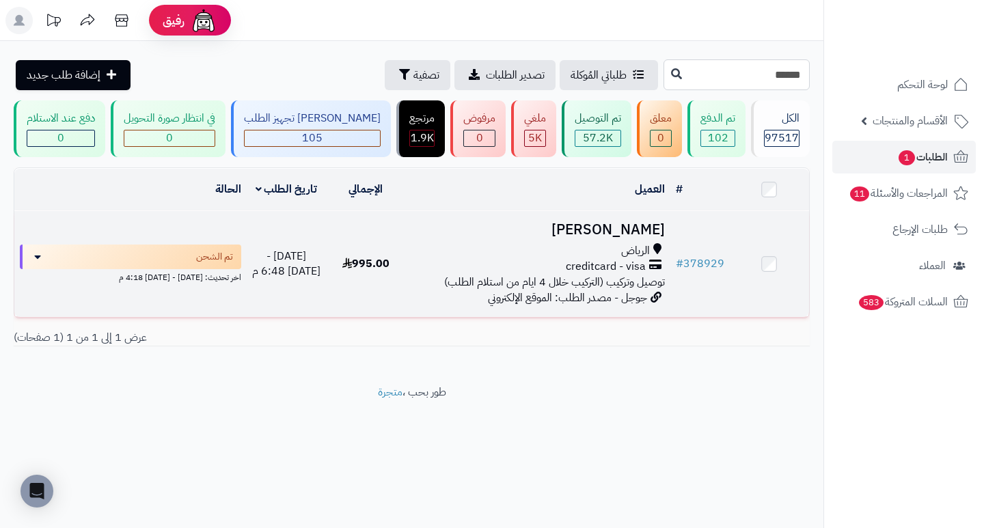
type input "******"
click at [614, 238] on h3 "[PERSON_NAME]" at bounding box center [538, 230] width 254 height 16
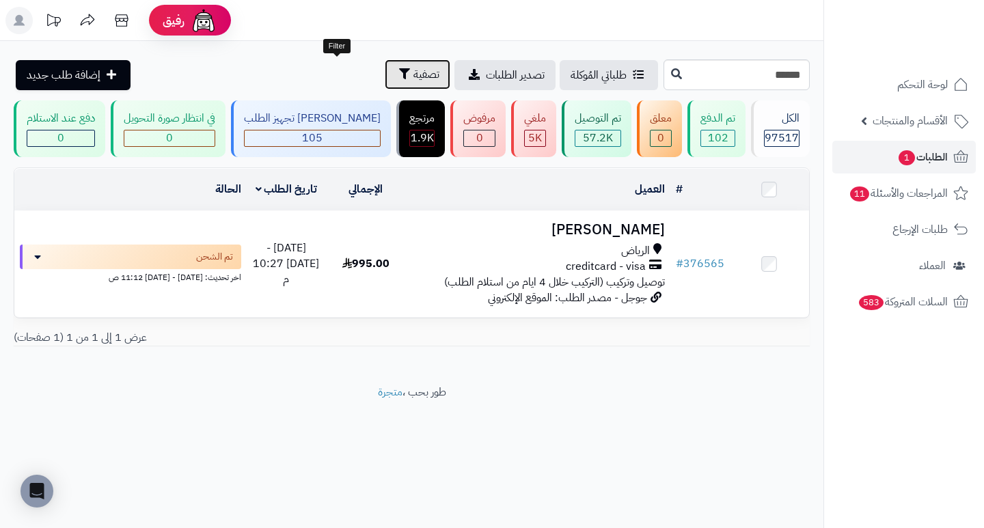
click at [385, 80] on button "تصفية" at bounding box center [418, 74] width 66 height 30
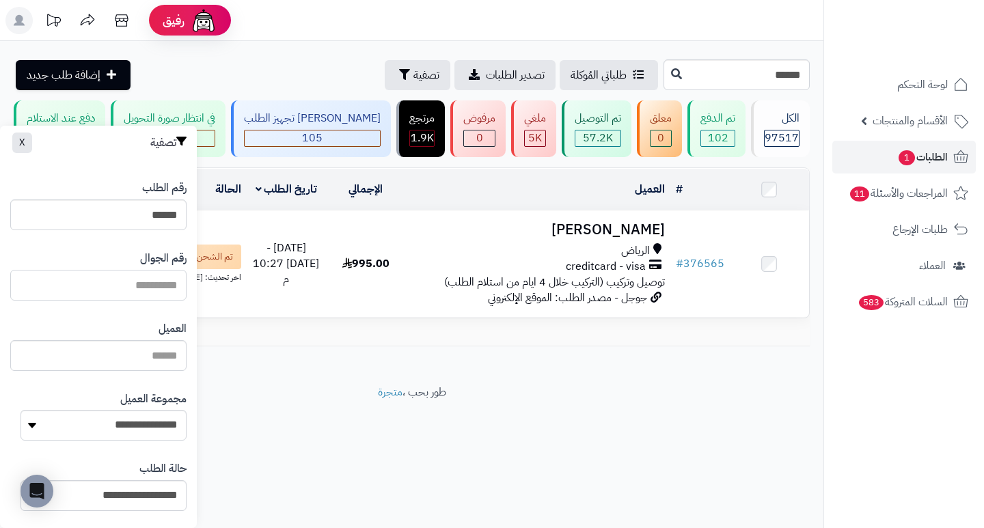
paste input "*********"
type input "*********"
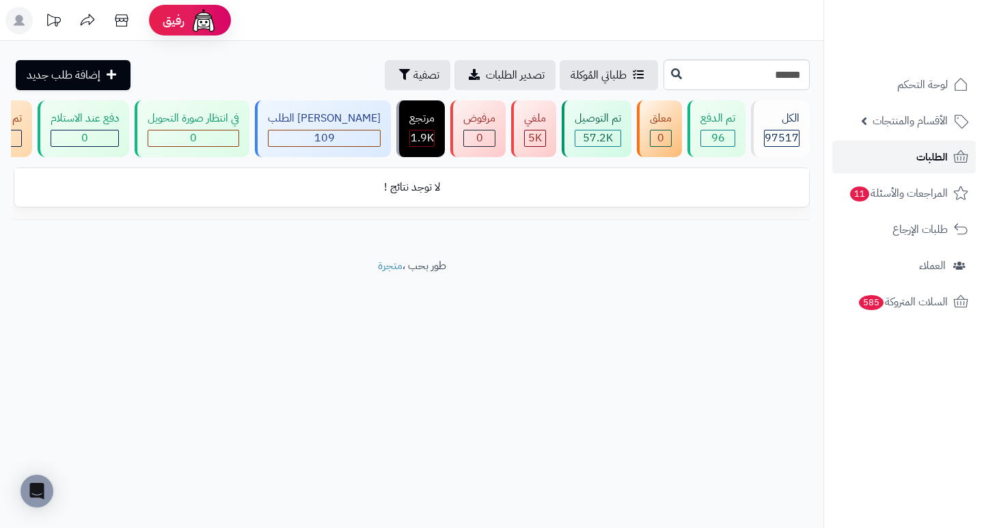
click at [902, 157] on link "الطلبات" at bounding box center [903, 157] width 143 height 33
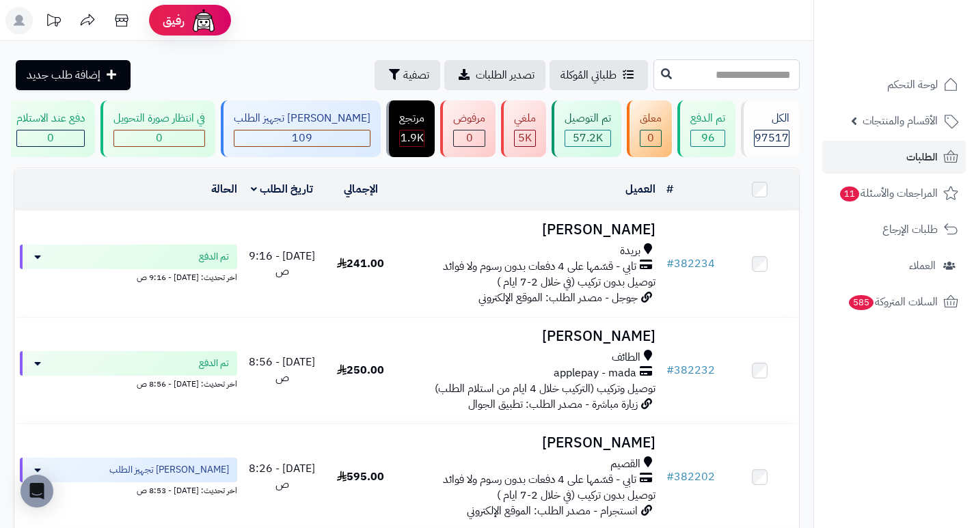
click at [746, 65] on input "text" at bounding box center [726, 74] width 146 height 31
type input "*"
click at [403, 79] on span "تصفية" at bounding box center [416, 74] width 26 height 16
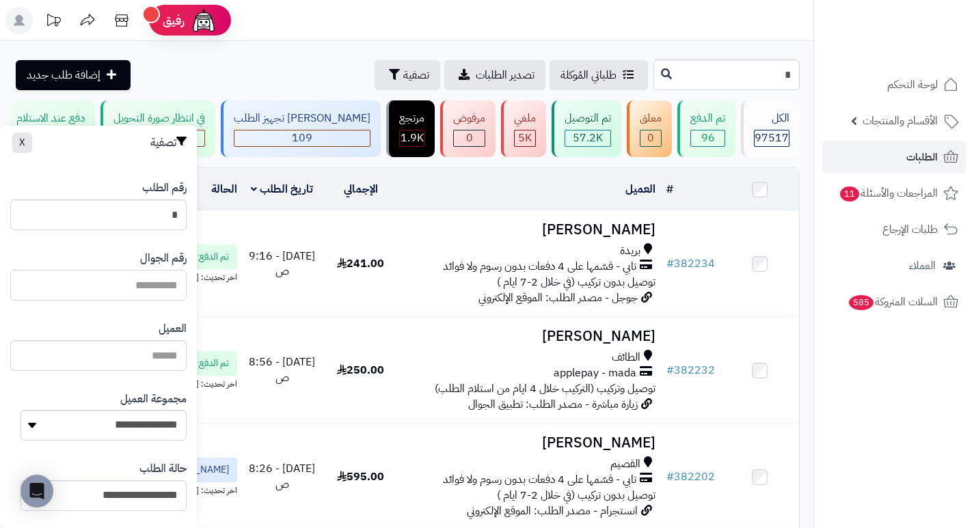
paste input "*********"
type input "*********"
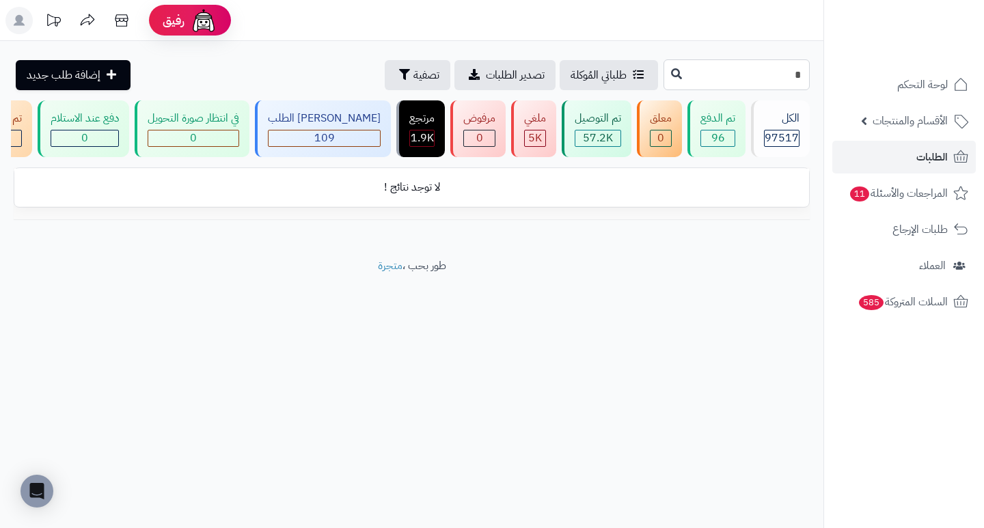
click at [788, 78] on input "*" at bounding box center [736, 74] width 146 height 31
click at [788, 77] on input "*" at bounding box center [736, 74] width 146 height 31
click at [933, 160] on span "الطلبات" at bounding box center [931, 157] width 31 height 19
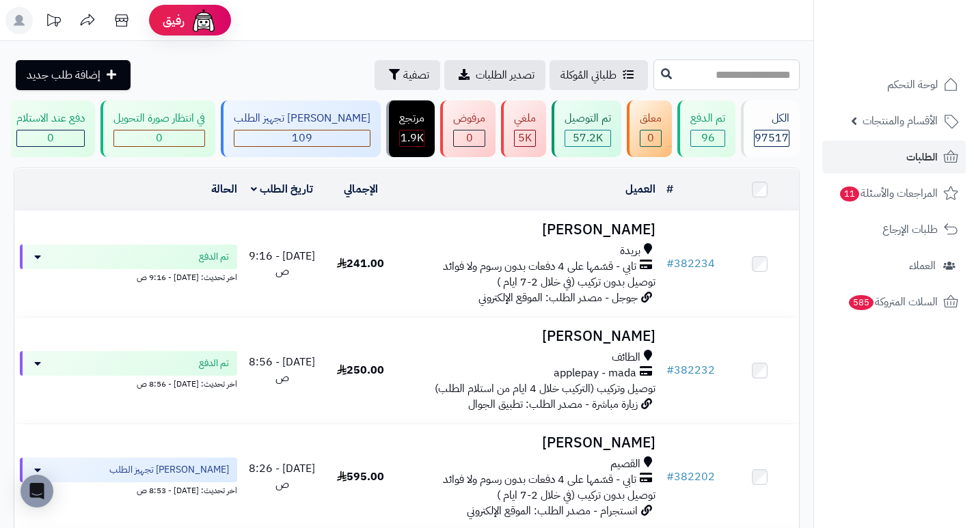
click at [788, 72] on input "text" at bounding box center [726, 74] width 146 height 31
type input "******"
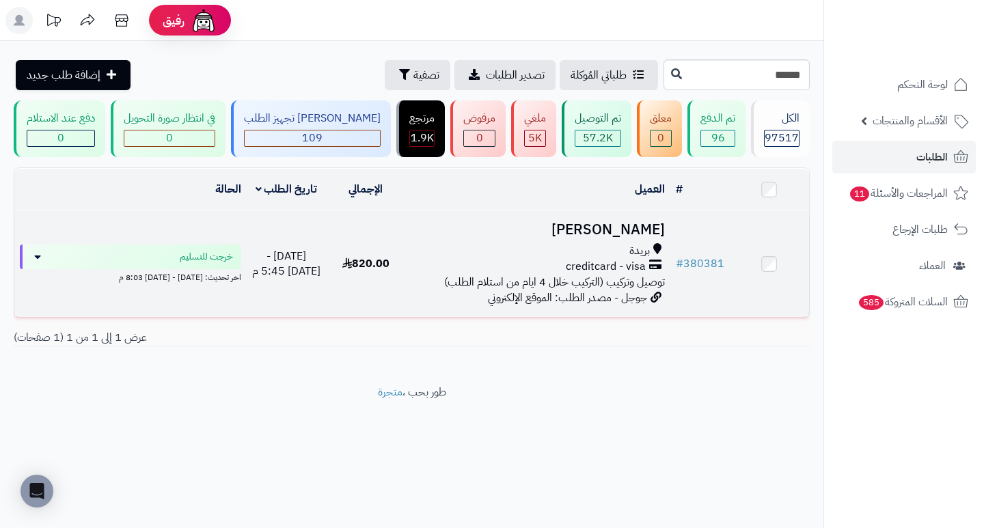
click at [607, 238] on h3 "[PERSON_NAME]" at bounding box center [538, 230] width 254 height 16
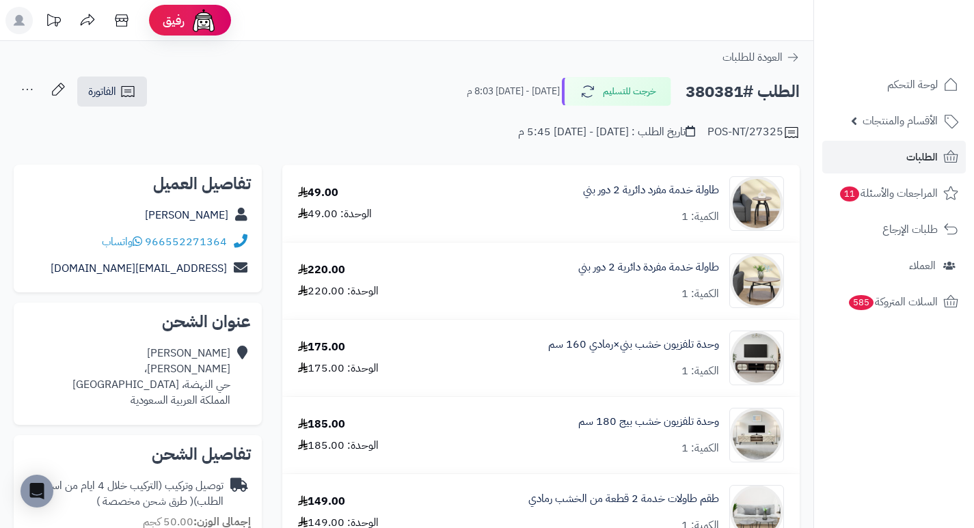
click at [714, 92] on h2 "الطلب #380381" at bounding box center [742, 92] width 114 height 28
copy h2 "380381"
click at [412, 128] on div "POS-NT/27325 تاريخ الطلب : [DATE] - [DATE] 5:45 م" at bounding box center [407, 124] width 786 height 33
drag, startPoint x: 389, startPoint y: 103, endPoint x: 353, endPoint y: 118, distance: 39.2
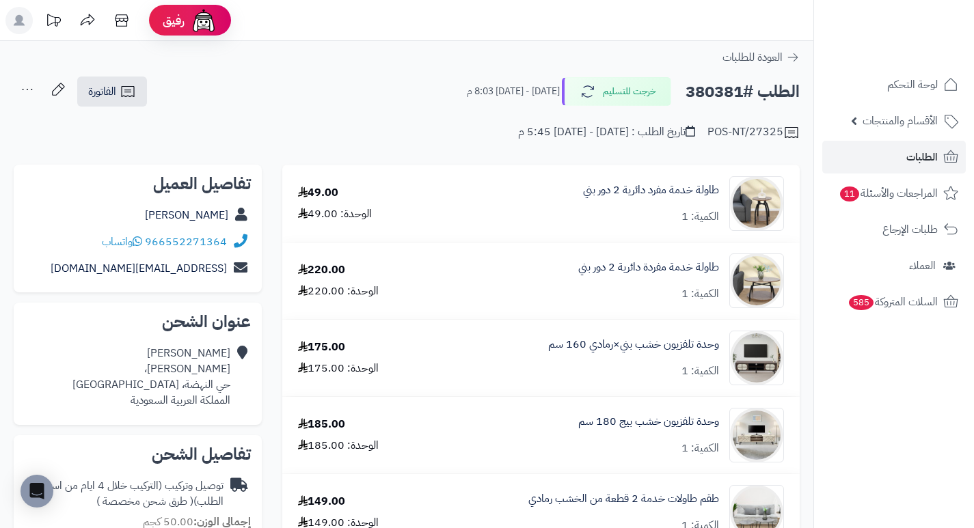
click at [353, 118] on div "POS-NT/27325 تاريخ الطلب : [DATE] - [DATE] 5:45 م" at bounding box center [407, 124] width 786 height 33
click at [924, 158] on span "الطلبات" at bounding box center [921, 157] width 31 height 19
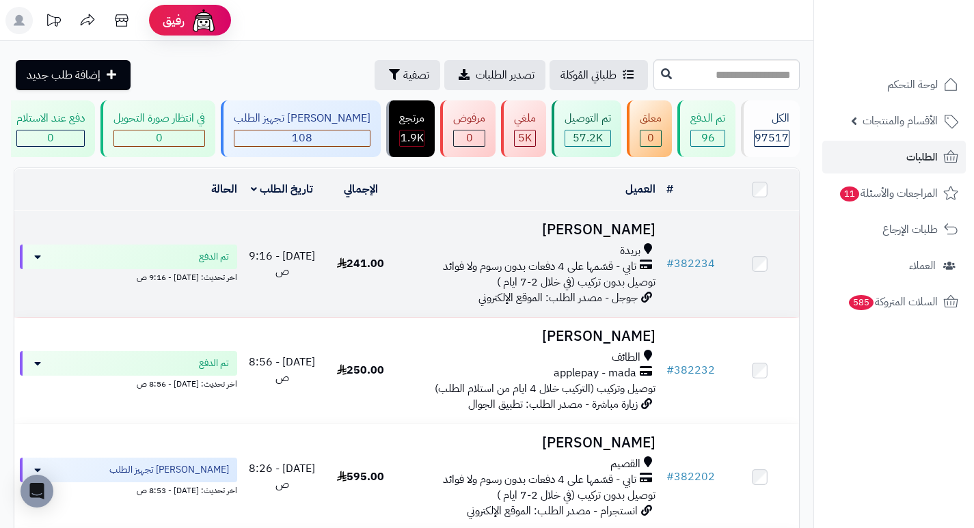
click at [630, 236] on h3 "Noura Mohammed" at bounding box center [530, 230] width 250 height 16
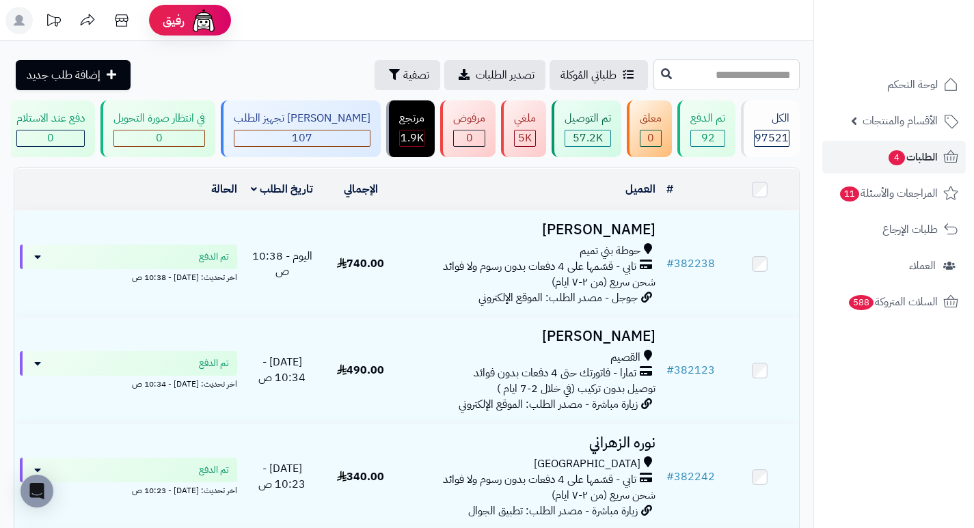
click at [778, 77] on input "text" at bounding box center [726, 74] width 146 height 31
type input "******"
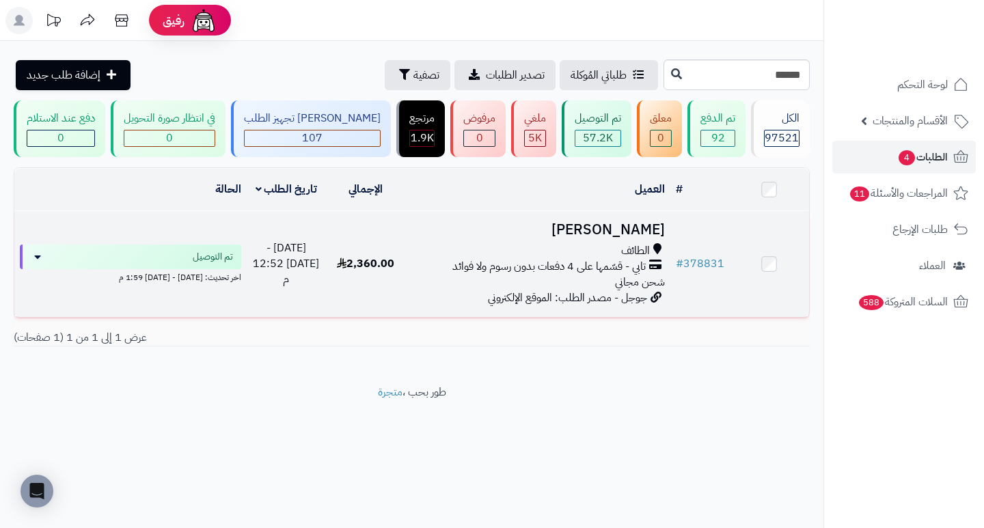
click at [637, 238] on h3 "[PERSON_NAME]" at bounding box center [538, 230] width 254 height 16
